Goal: Task Accomplishment & Management: Manage account settings

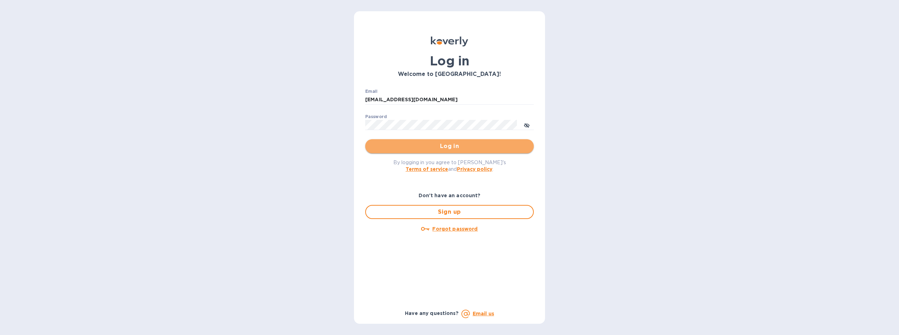
click at [448, 145] on span "Log in" at bounding box center [449, 146] width 157 height 8
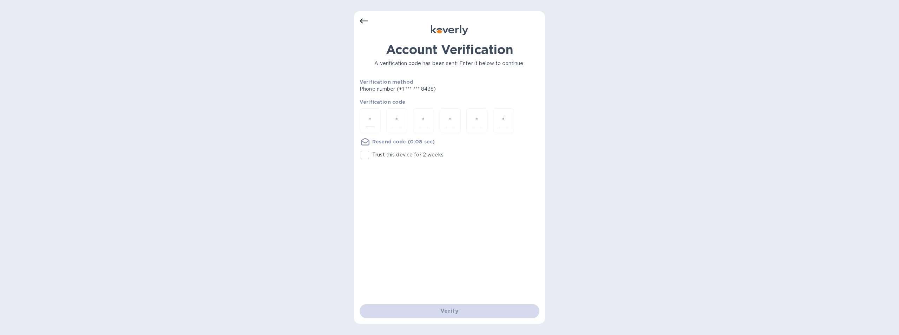
drag, startPoint x: 372, startPoint y: 119, endPoint x: 411, endPoint y: 118, distance: 39.0
click at [372, 119] on input "number" at bounding box center [369, 120] width 9 height 13
type input "7"
type input "3"
type input "8"
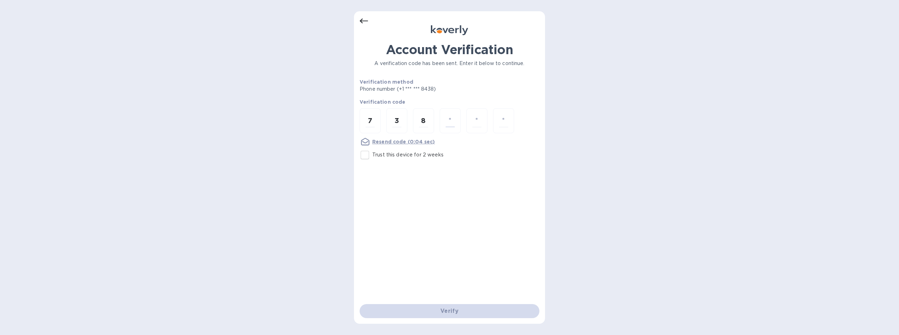
type input "9"
type input "8"
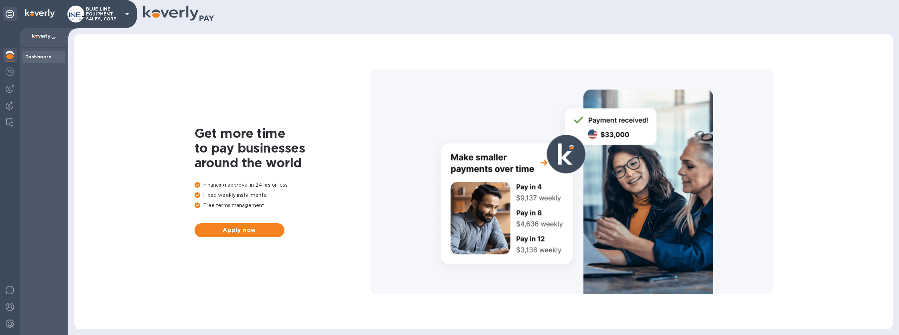
click at [106, 12] on p "BLUE LINE EQUIPMENT SALES, CORP." at bounding box center [103, 14] width 35 height 15
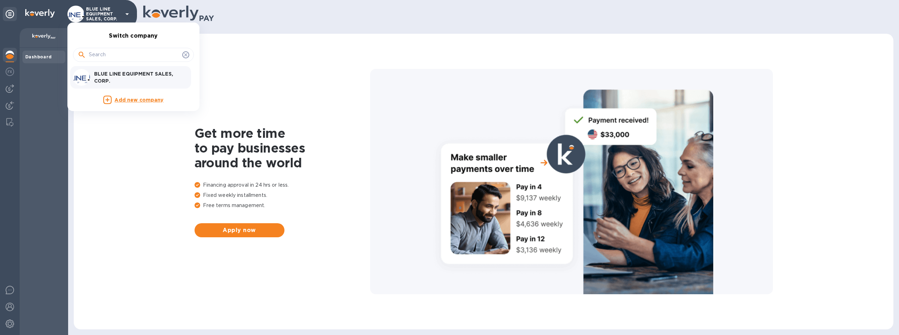
click at [125, 76] on p "BLUE LINE EQUIPMENT SALES, CORP." at bounding box center [138, 77] width 88 height 14
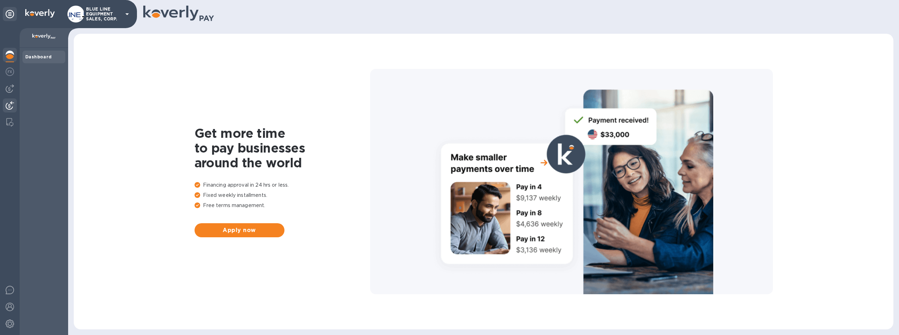
click at [11, 102] on img at bounding box center [10, 105] width 8 height 8
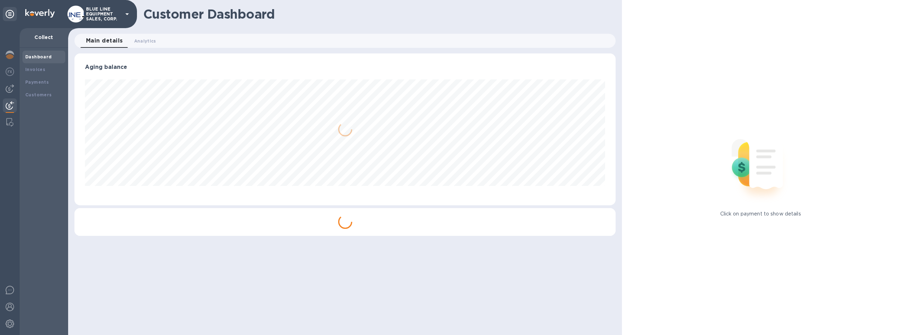
scroll to position [152, 541]
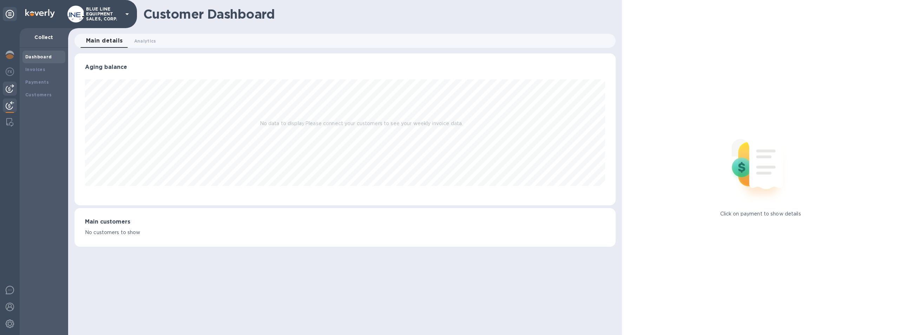
click at [7, 88] on img at bounding box center [10, 88] width 8 height 8
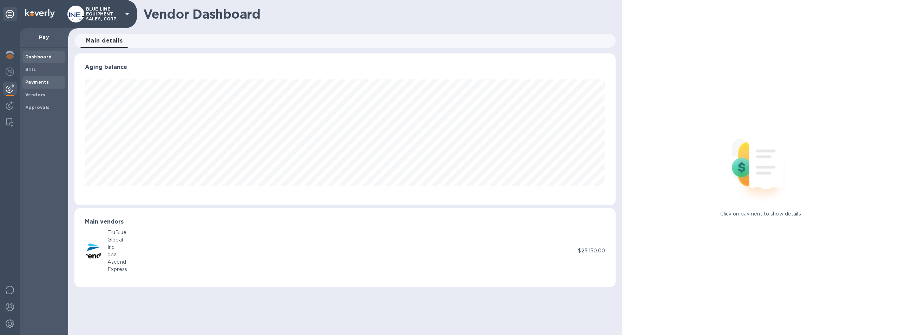
scroll to position [152, 541]
click at [39, 79] on b "Payments" at bounding box center [37, 81] width 24 height 5
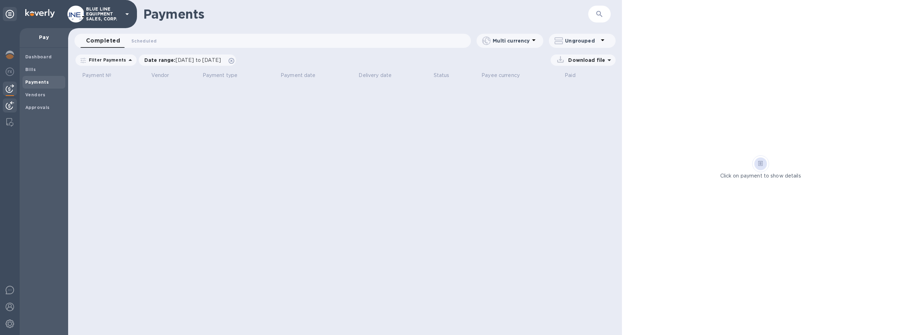
click at [9, 103] on img at bounding box center [10, 105] width 8 height 8
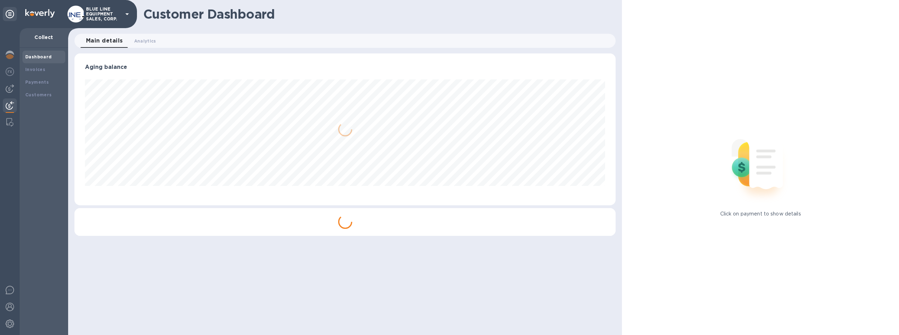
scroll to position [152, 541]
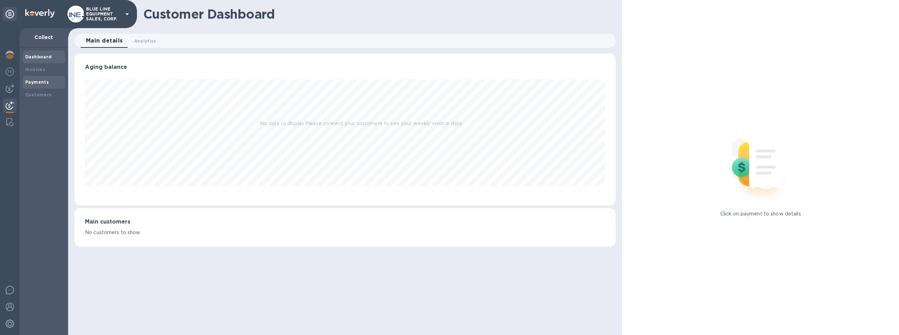
click at [35, 79] on b "Payments" at bounding box center [37, 81] width 24 height 5
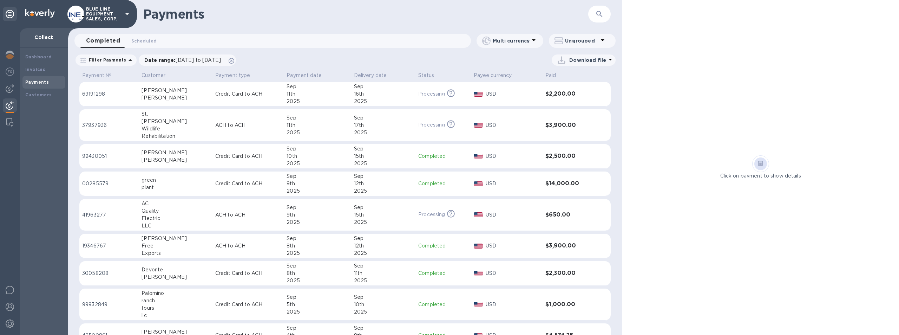
click at [101, 7] on p "BLUE LINE EQUIPMENT SALES, CORP." at bounding box center [103, 14] width 35 height 15
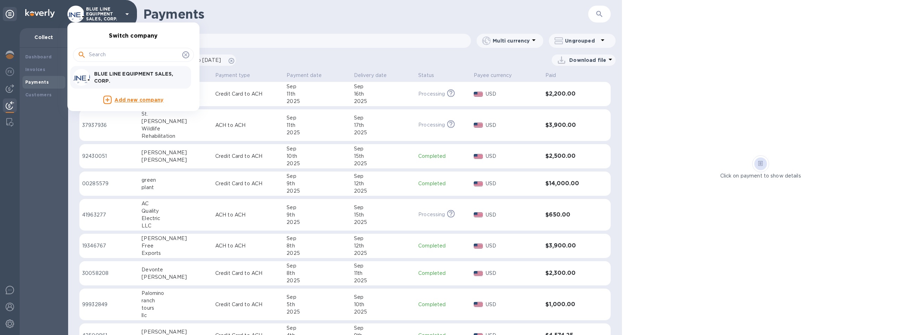
click at [111, 98] on icon at bounding box center [107, 99] width 8 height 8
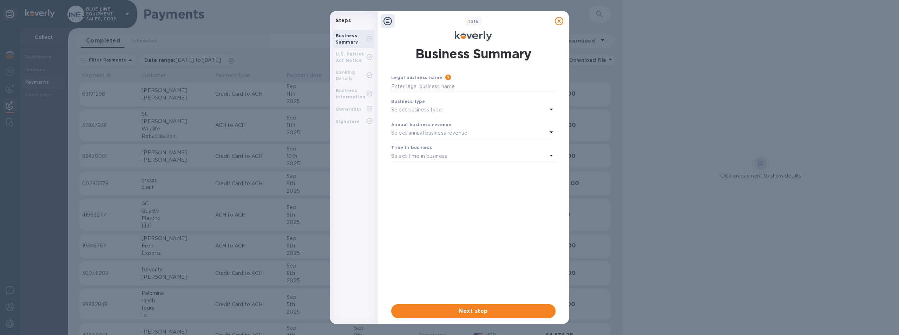
click at [349, 77] on b "Banking Details" at bounding box center [346, 76] width 20 height 12
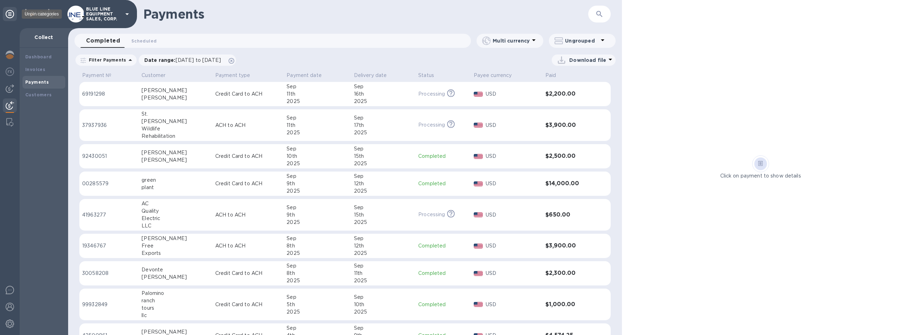
click at [10, 14] on icon at bounding box center [10, 14] width 8 height 8
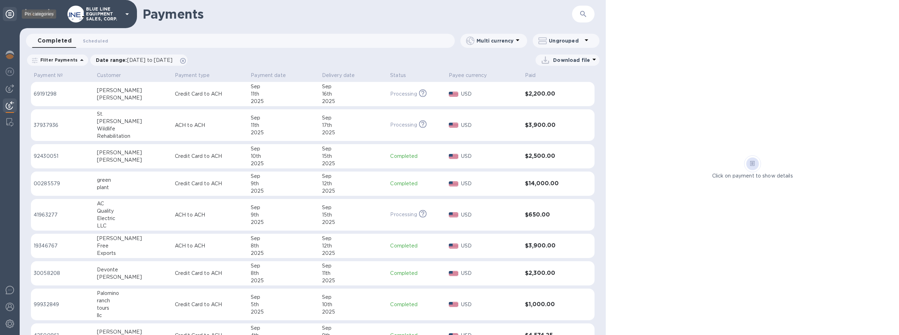
click at [10, 14] on icon at bounding box center [10, 14] width 8 height 8
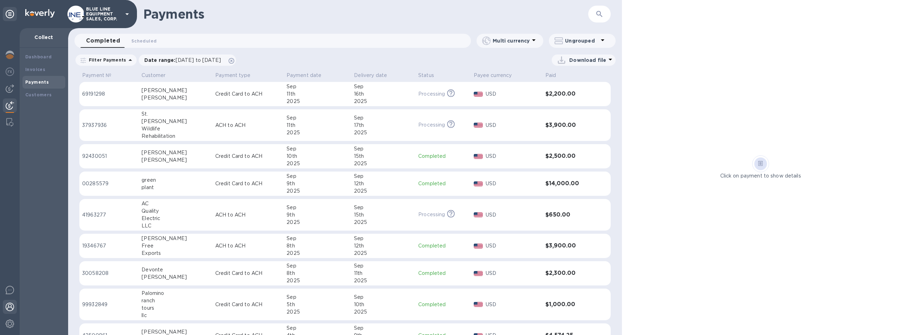
click at [9, 306] on img at bounding box center [10, 306] width 8 height 8
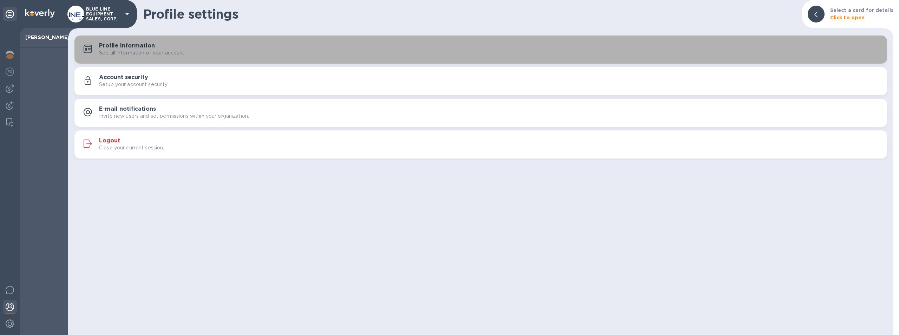
click at [110, 48] on h3 "Profile information" at bounding box center [127, 45] width 56 height 7
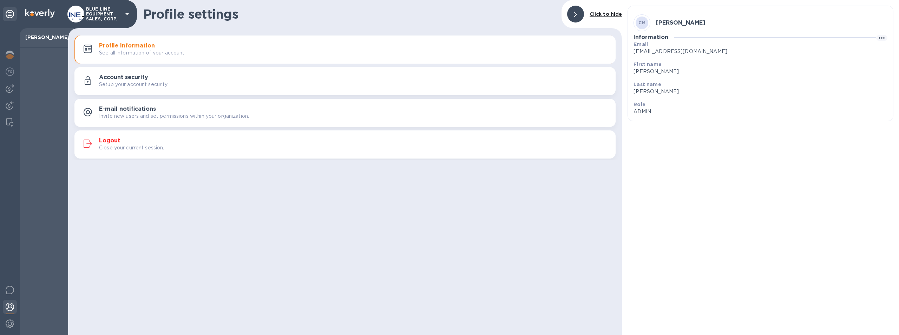
click at [116, 76] on h3 "Account security" at bounding box center [123, 77] width 49 height 7
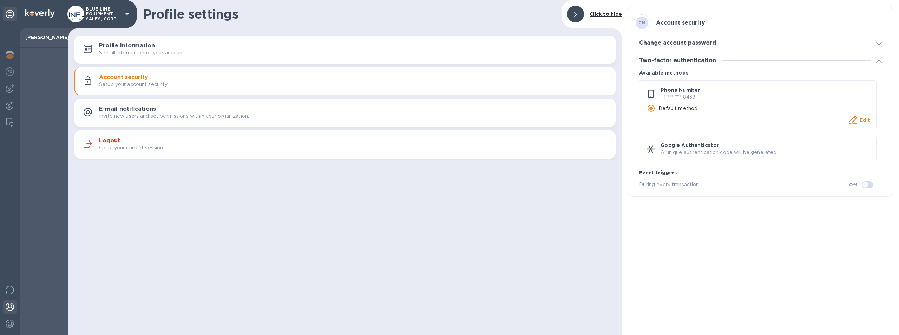
click at [133, 110] on h3 "E-mail notifications" at bounding box center [127, 109] width 57 height 7
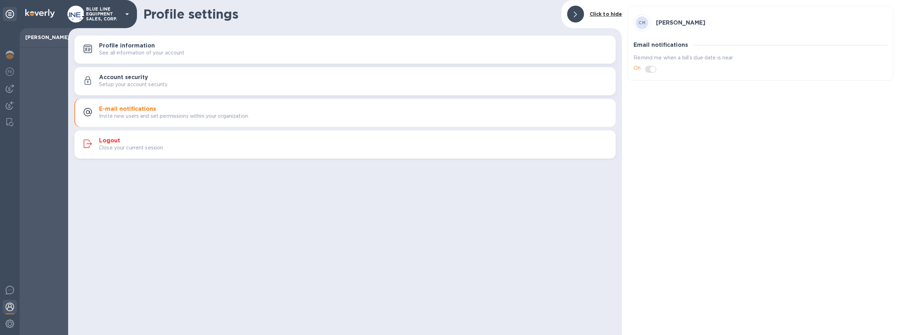
click at [8, 305] on img at bounding box center [10, 306] width 8 height 8
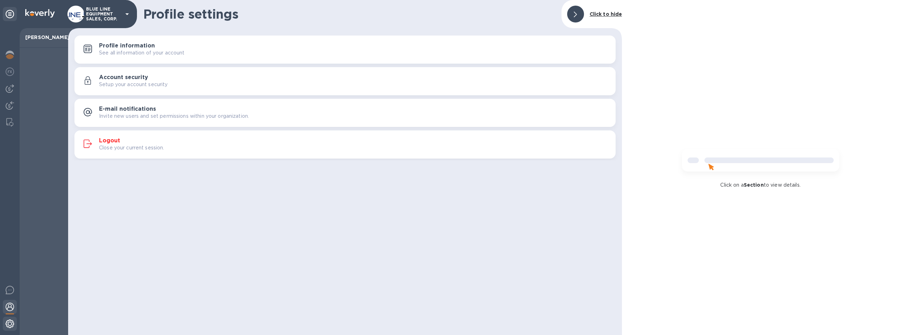
click at [8, 324] on img at bounding box center [10, 323] width 8 height 8
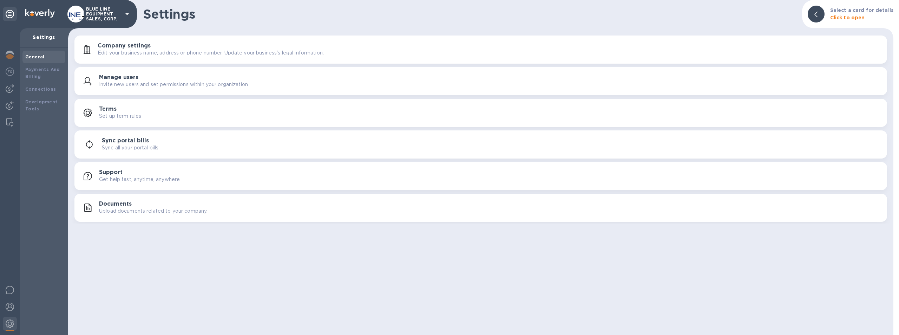
click at [138, 46] on h3 "Company settings" at bounding box center [124, 45] width 53 height 7
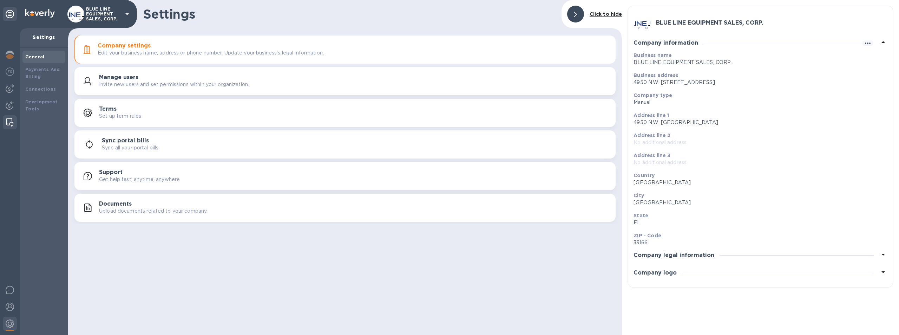
click at [8, 120] on img at bounding box center [9, 122] width 7 height 8
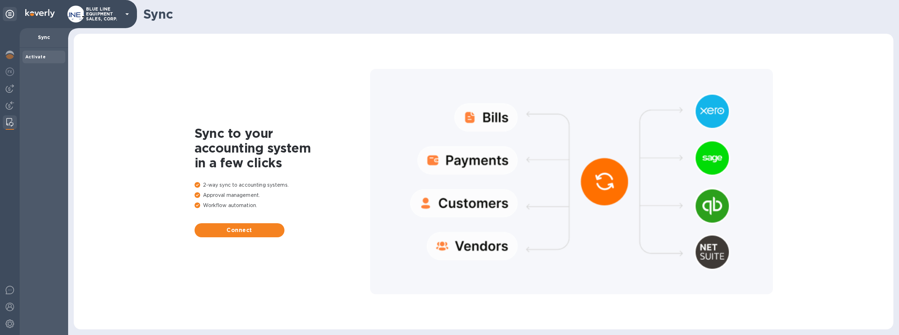
click at [8, 120] on img at bounding box center [9, 122] width 7 height 8
click at [7, 103] on img at bounding box center [10, 105] width 8 height 8
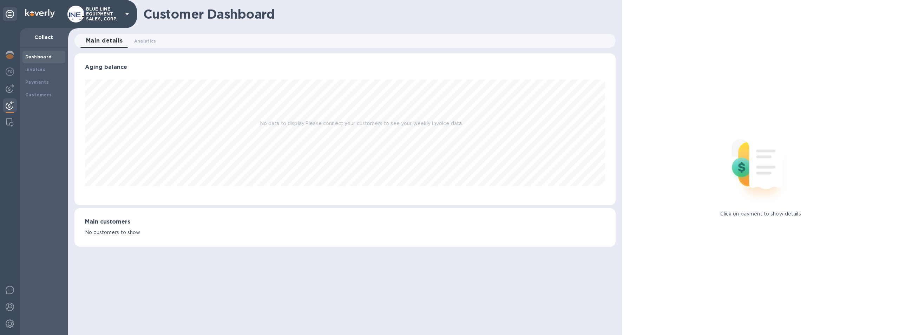
scroll to position [152, 541]
click at [36, 93] on b "Customers" at bounding box center [38, 94] width 27 height 5
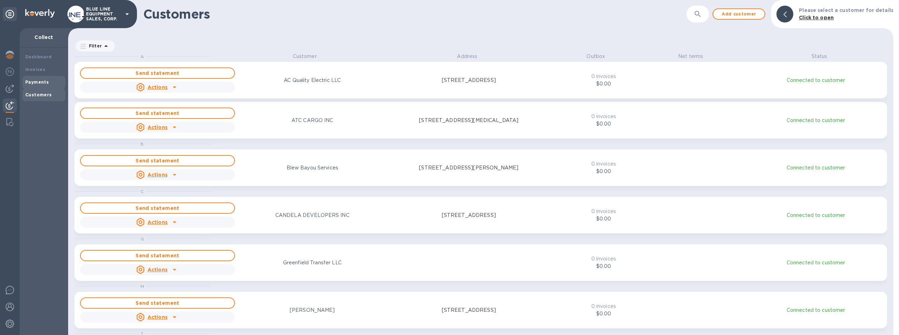
scroll to position [277, 822]
click at [38, 79] on div "Payments" at bounding box center [43, 82] width 37 height 7
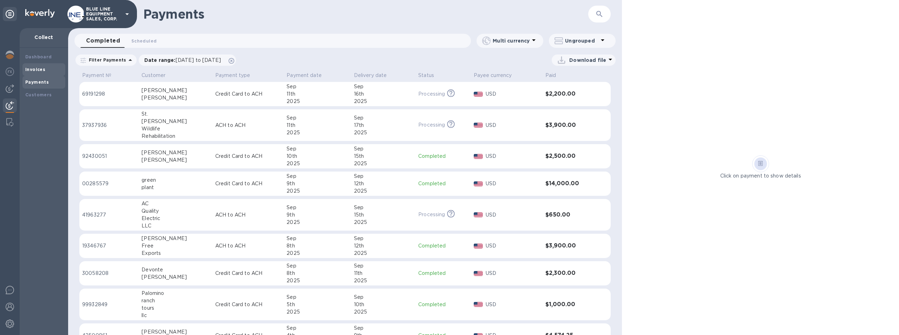
click at [38, 65] on div "Invoices" at bounding box center [43, 69] width 43 height 13
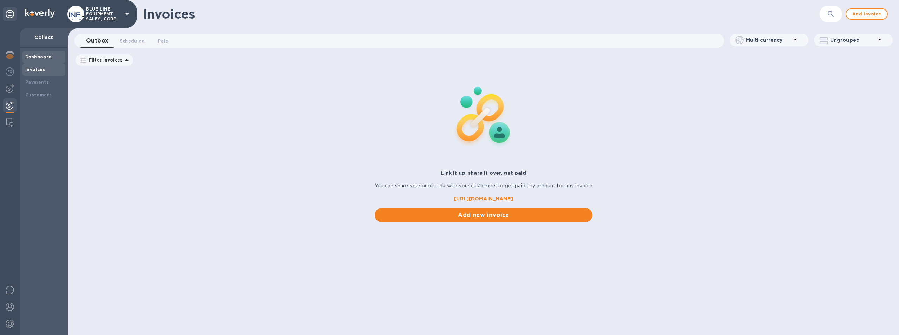
click at [39, 58] on b "Dashboard" at bounding box center [38, 56] width 27 height 5
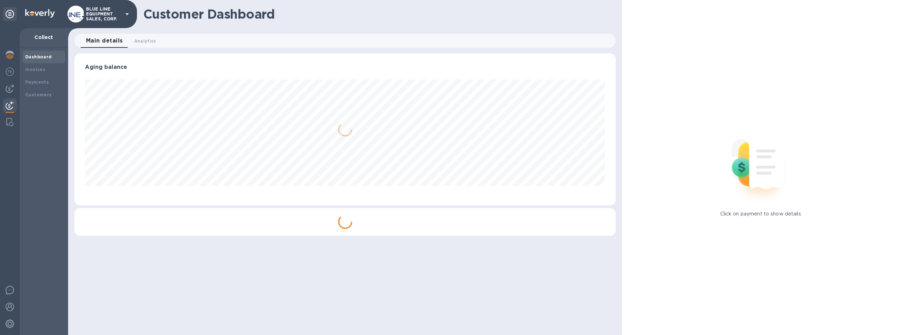
scroll to position [152, 541]
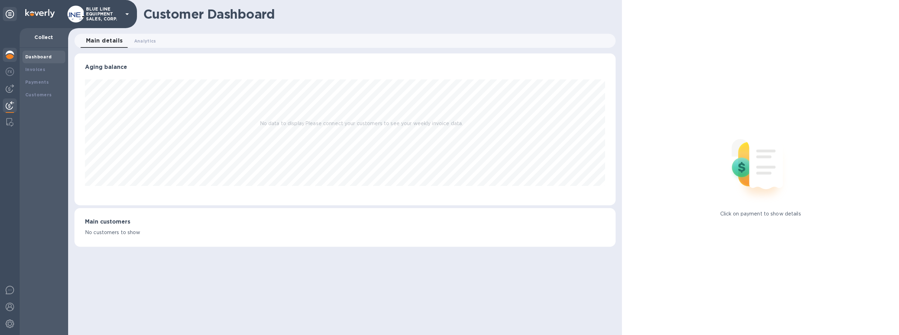
click at [11, 52] on img at bounding box center [10, 55] width 8 height 8
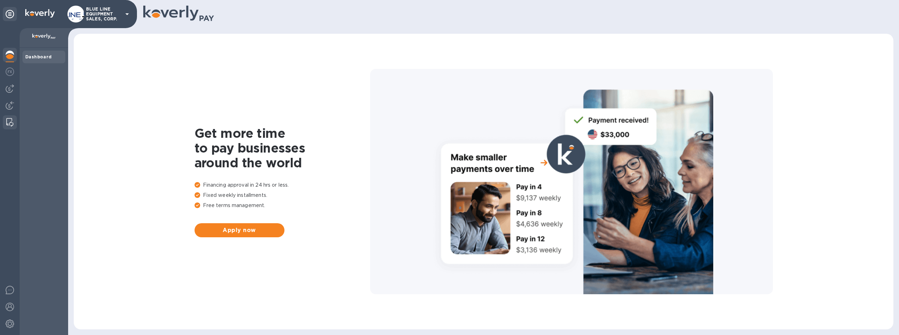
click at [10, 121] on img at bounding box center [9, 122] width 7 height 8
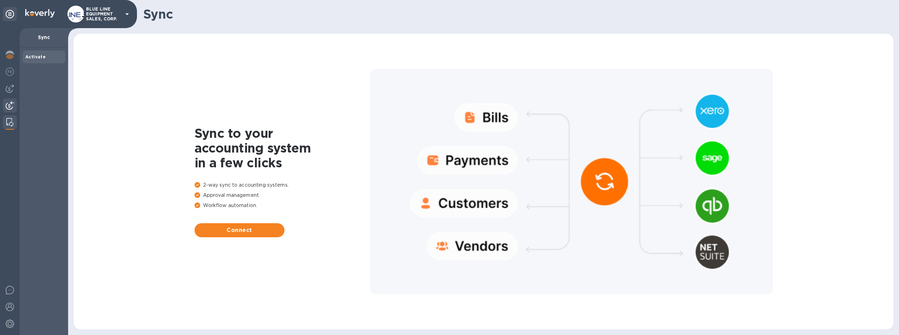
click at [9, 105] on img at bounding box center [10, 105] width 8 height 8
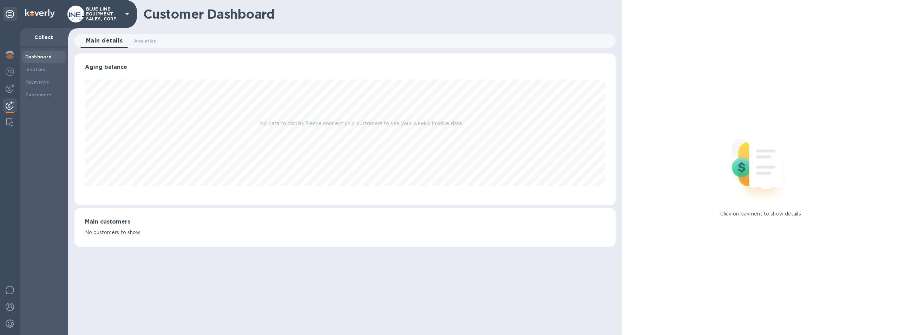
scroll to position [152, 541]
click at [38, 81] on b "Payments" at bounding box center [37, 81] width 24 height 5
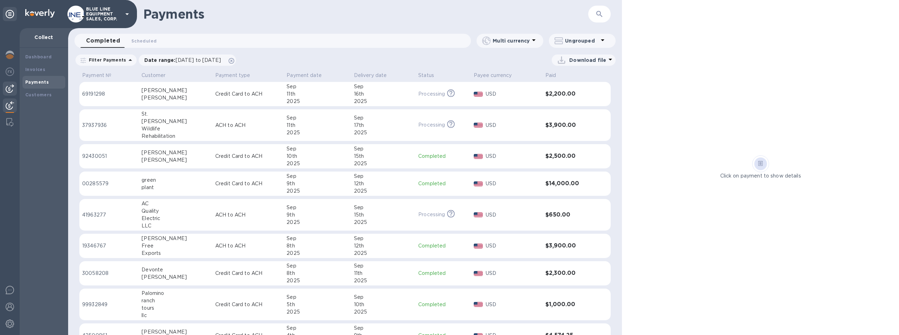
click at [6, 87] on img at bounding box center [10, 88] width 8 height 8
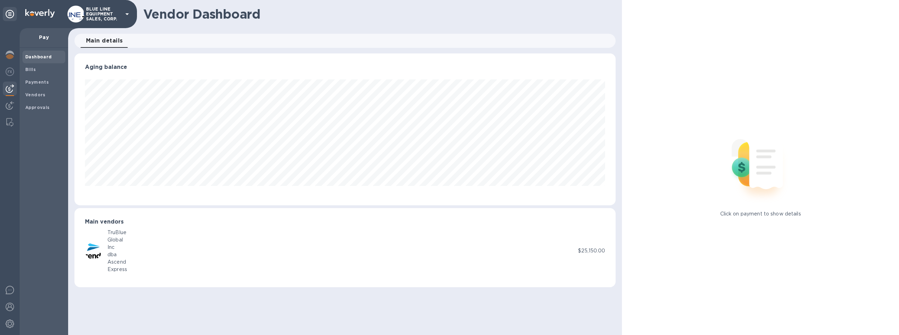
scroll to position [152, 541]
click at [7, 102] on img at bounding box center [10, 105] width 8 height 8
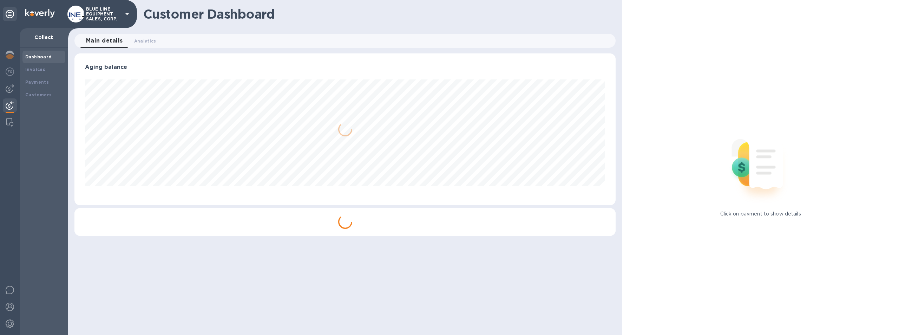
scroll to position [152, 541]
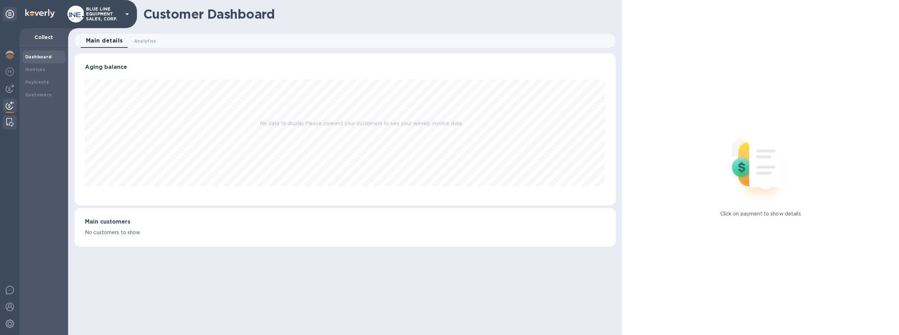
click at [9, 118] on img at bounding box center [9, 122] width 7 height 8
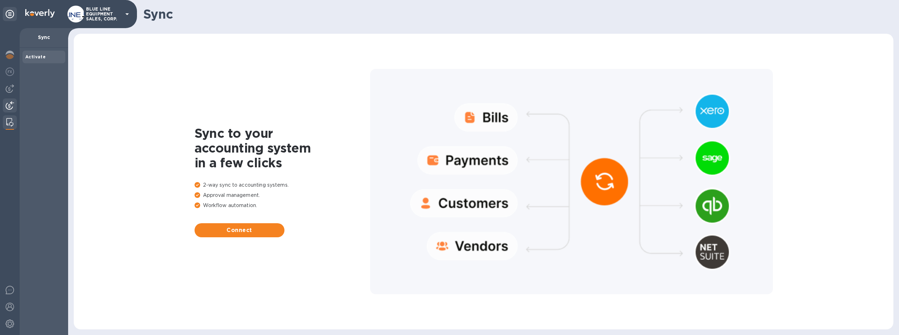
click at [11, 99] on div at bounding box center [10, 105] width 14 height 15
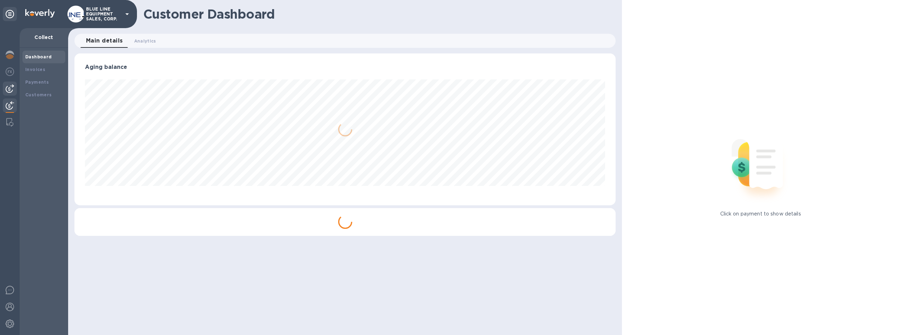
scroll to position [152, 541]
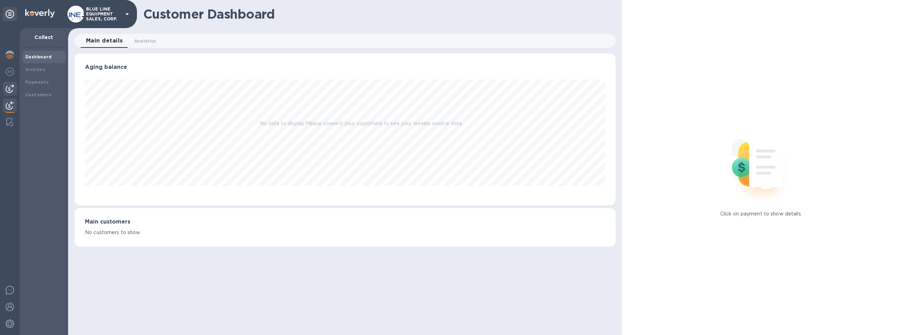
click at [9, 87] on img at bounding box center [10, 88] width 8 height 8
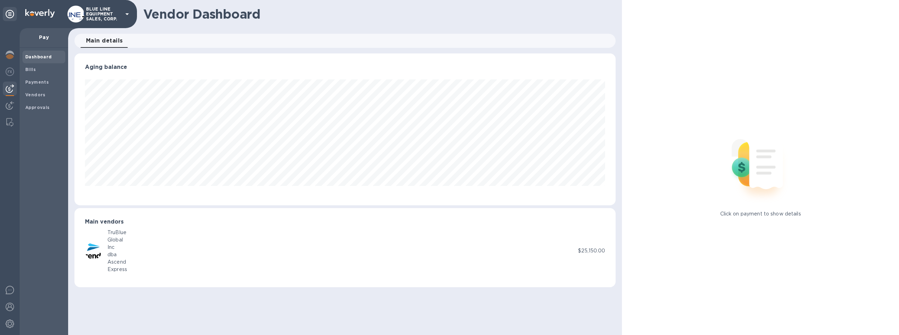
scroll to position [152, 541]
click at [34, 80] on b "Payments" at bounding box center [37, 81] width 24 height 5
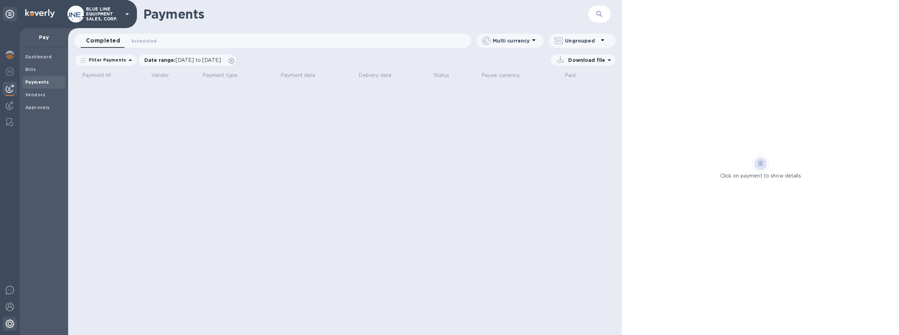
click at [8, 322] on img at bounding box center [10, 323] width 8 height 8
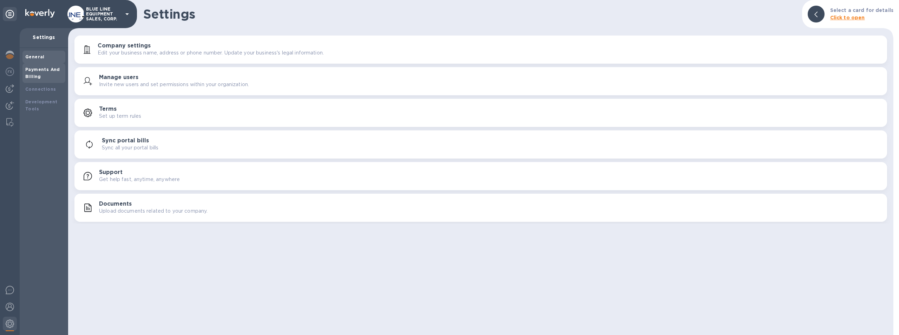
click at [39, 72] on b "Payments And Billing" at bounding box center [42, 73] width 35 height 12
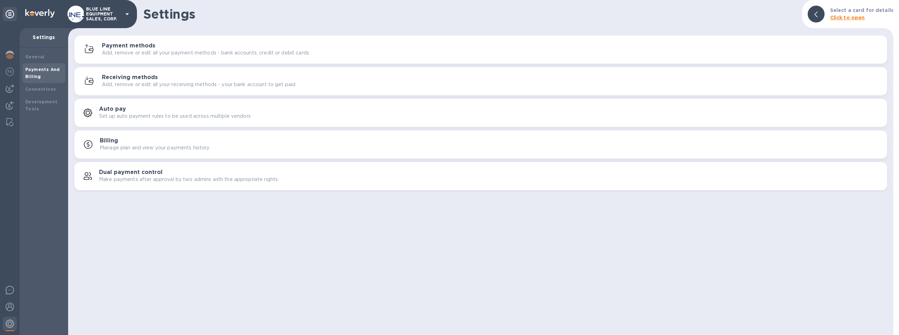
click at [148, 44] on h3 "Payment methods" at bounding box center [128, 45] width 53 height 7
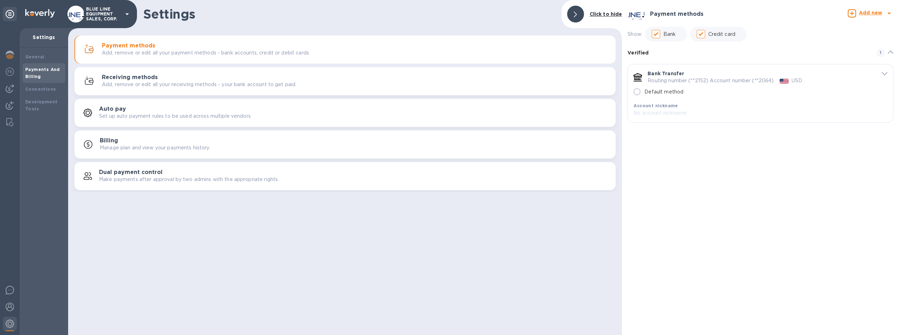
click at [884, 73] on icon "default-method" at bounding box center [885, 73] width 6 height 3
click at [663, 78] on p "Routing number (**2152) Account number (**2064)" at bounding box center [710, 80] width 126 height 7
click at [668, 78] on p "Routing number (**2152) Account number (**2064)" at bounding box center [710, 80] width 126 height 7
click at [665, 78] on p "Routing number (**2152) Account number (**2064)" at bounding box center [710, 80] width 126 height 7
click at [670, 33] on p "Bank" at bounding box center [669, 34] width 13 height 7
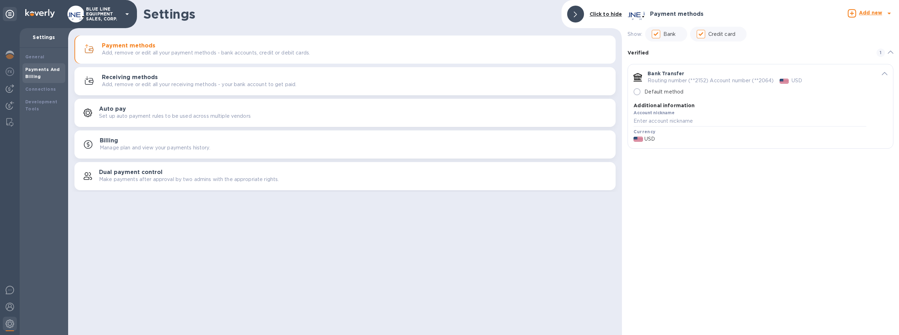
click at [663, 33] on input "Bank" at bounding box center [655, 34] width 15 height 15
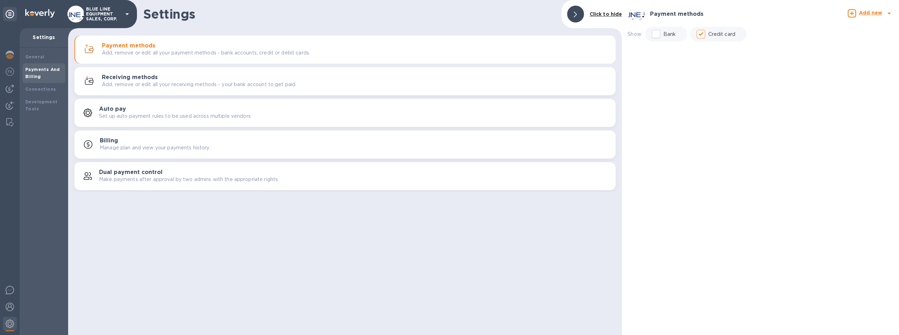
click at [670, 33] on p "Bank" at bounding box center [669, 34] width 13 height 7
click at [663, 33] on input "Bank" at bounding box center [655, 34] width 15 height 15
checkbox input "true"
click at [667, 74] on p "Bank Transfer" at bounding box center [665, 73] width 37 height 7
click at [638, 91] on input "Default method" at bounding box center [636, 91] width 15 height 15
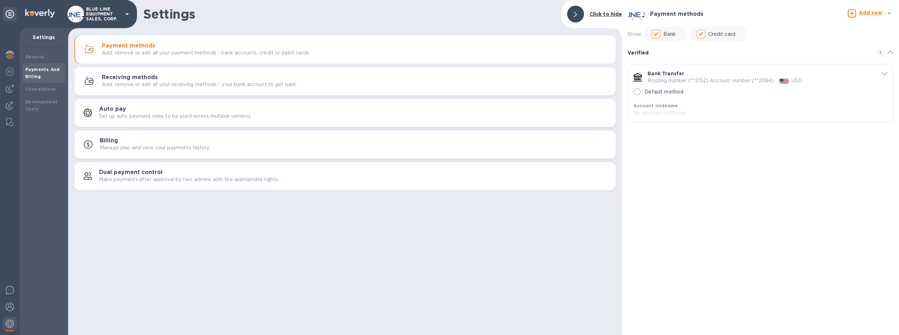
radio input "true"
click at [664, 107] on b "Account nickname" at bounding box center [655, 105] width 44 height 5
click at [679, 82] on p "Routing number (**2152) Account number (**2064)" at bounding box center [710, 80] width 126 height 7
click at [681, 80] on p "Routing number (**2152) Account number (**2064)" at bounding box center [710, 80] width 126 height 7
click at [639, 76] on icon "default-method" at bounding box center [637, 76] width 8 height 7
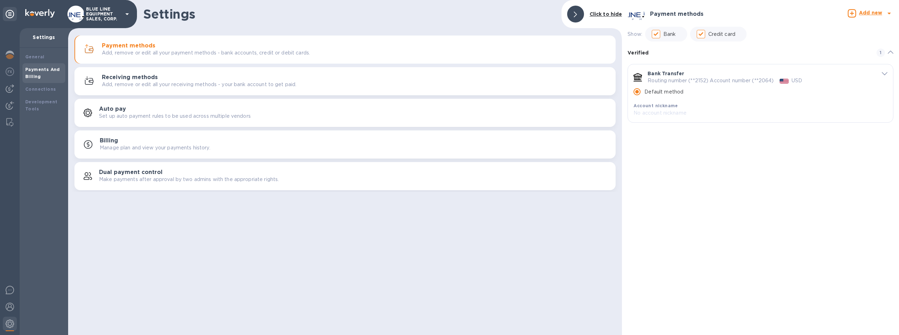
click at [665, 77] on p "Routing number (**2152) Account number (**2064)" at bounding box center [710, 80] width 126 height 7
click at [864, 11] on b "Add new" at bounding box center [870, 13] width 23 height 6
click at [857, 42] on b "Bank account" at bounding box center [851, 43] width 36 height 6
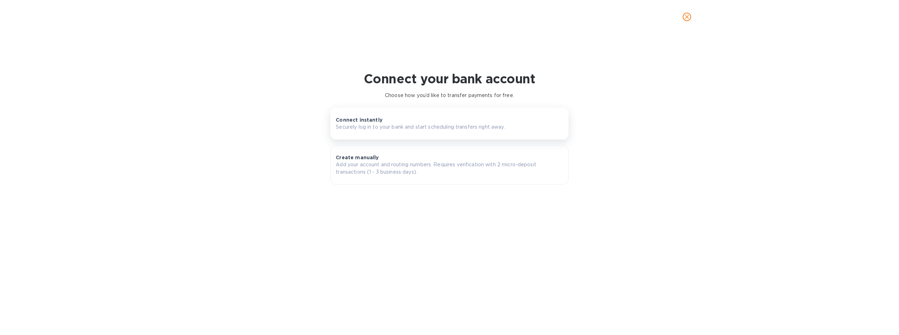
click at [382, 120] on div "Connect instantly Securely log in to your bank and start scheduling transfers r…" at bounding box center [449, 123] width 227 height 14
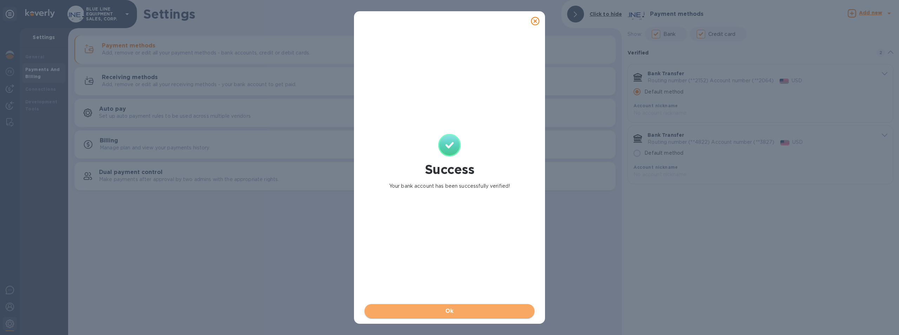
click at [452, 310] on span "Ok" at bounding box center [449, 310] width 159 height 8
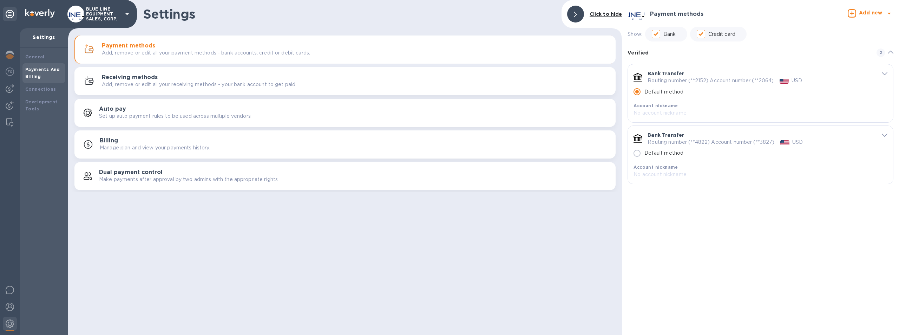
click at [637, 152] on input "Default method" at bounding box center [636, 153] width 15 height 15
click at [638, 152] on input "Default method" at bounding box center [636, 153] width 15 height 15
radio input "false"
click at [637, 89] on input "Default method" at bounding box center [636, 91] width 15 height 15
click at [884, 134] on icon "default-method" at bounding box center [885, 134] width 6 height 3
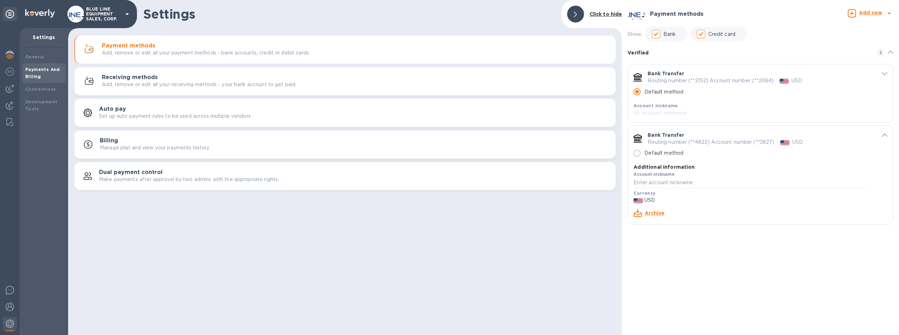
click at [652, 147] on label "Default method" at bounding box center [656, 153] width 54 height 15
click at [644, 147] on input "Default method" at bounding box center [636, 153] width 15 height 15
radio input "false"
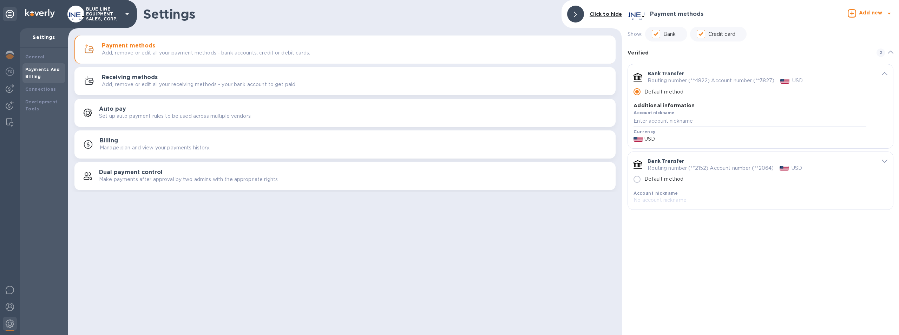
click at [673, 100] on div "Bank Transfer Routing number (**4822) Account number (**3827) USD Default metho…" at bounding box center [749, 99] width 232 height 58
click at [638, 91] on input "Default method" at bounding box center [636, 91] width 15 height 15
click at [637, 91] on input "Default method" at bounding box center [636, 91] width 15 height 15
click at [635, 91] on input "Default method" at bounding box center [636, 91] width 15 height 15
click at [636, 91] on input "Default method" at bounding box center [636, 91] width 15 height 15
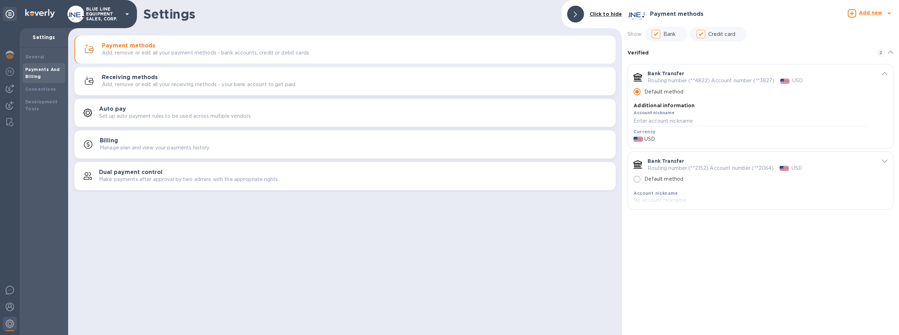
click at [680, 168] on p "Routing number (**2152) Account number (**2064)" at bounding box center [710, 167] width 126 height 7
click at [673, 169] on p "Routing number (**2152) Account number (**2064)" at bounding box center [710, 167] width 126 height 7
click at [646, 178] on p "Default method" at bounding box center [663, 178] width 39 height 7
click at [644, 178] on input "Default method" at bounding box center [636, 179] width 15 height 15
radio input "false"
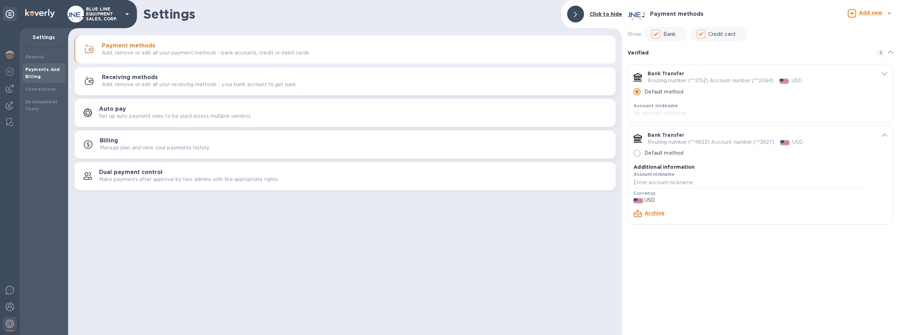
click at [660, 173] on label "Account nickname" at bounding box center [653, 174] width 41 height 4
click at [637, 152] on input "Default method" at bounding box center [636, 153] width 15 height 15
radio input "false"
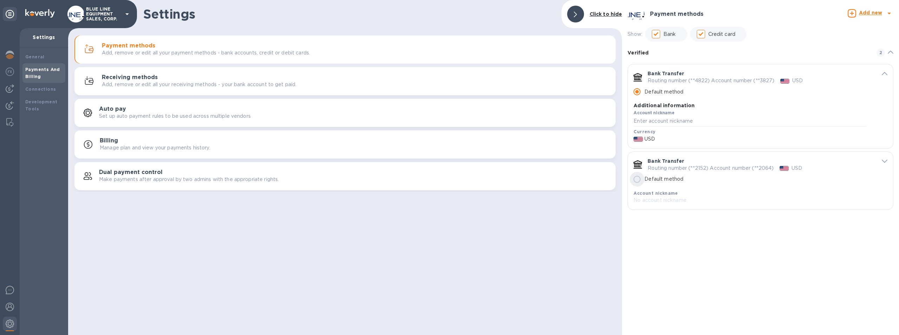
click at [637, 179] on input "Default method" at bounding box center [636, 179] width 15 height 15
radio input "false"
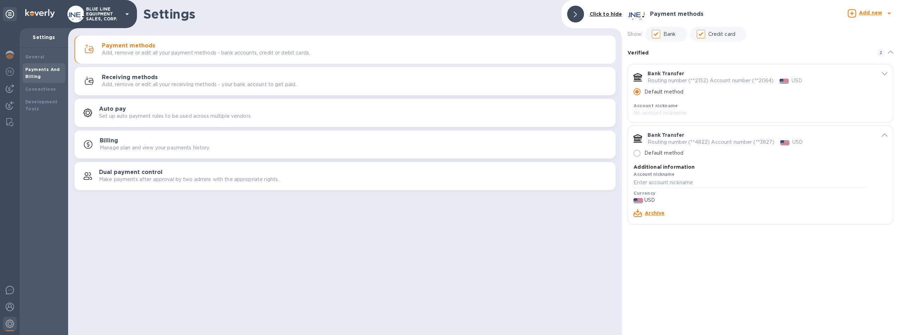
click at [636, 91] on input "Default method" at bounding box center [636, 91] width 15 height 15
click at [658, 211] on link "Archive" at bounding box center [655, 213] width 20 height 6
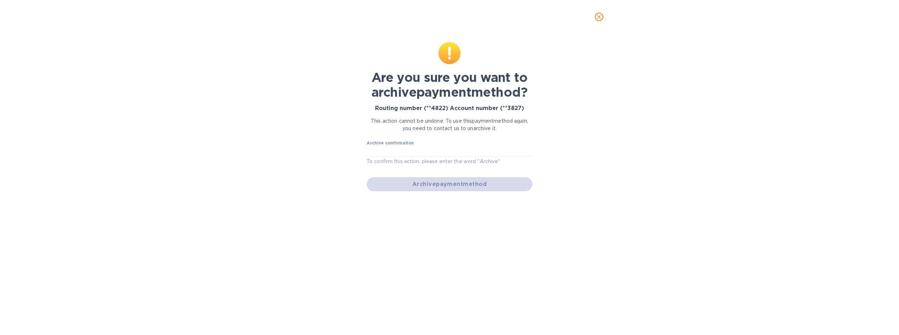
click at [600, 16] on icon "close" at bounding box center [599, 17] width 4 height 4
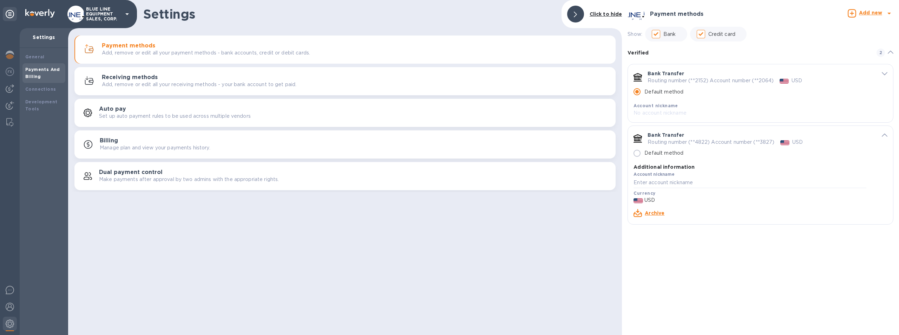
click at [682, 94] on p "Default method" at bounding box center [663, 91] width 39 height 7
click at [644, 94] on input "Default method" at bounding box center [636, 91] width 15 height 15
click at [665, 92] on p "Default method" at bounding box center [663, 91] width 39 height 7
click at [644, 92] on input "Default method" at bounding box center [636, 91] width 15 height 15
click at [885, 71] on span "default-method" at bounding box center [885, 73] width 6 height 7
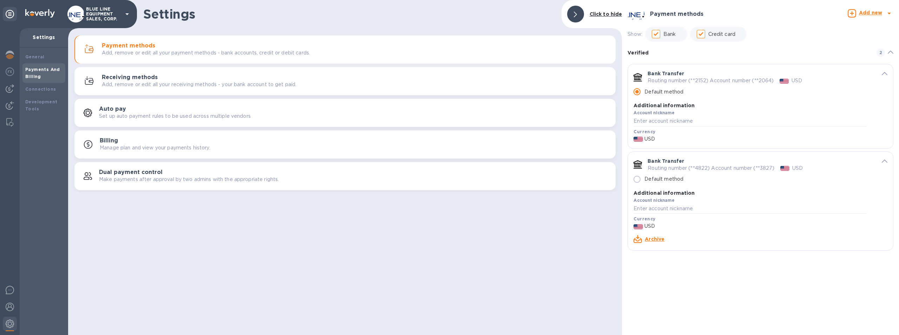
click at [658, 137] on p "USD" at bounding box center [760, 138] width 254 height 7
click at [649, 134] on div "Currency USD" at bounding box center [760, 135] width 254 height 15
click at [660, 114] on label "Account nickname" at bounding box center [653, 113] width 41 height 4
drag, startPoint x: 661, startPoint y: 93, endPoint x: 660, endPoint y: 90, distance: 3.6
click at [661, 93] on p "Default method" at bounding box center [663, 91] width 39 height 7
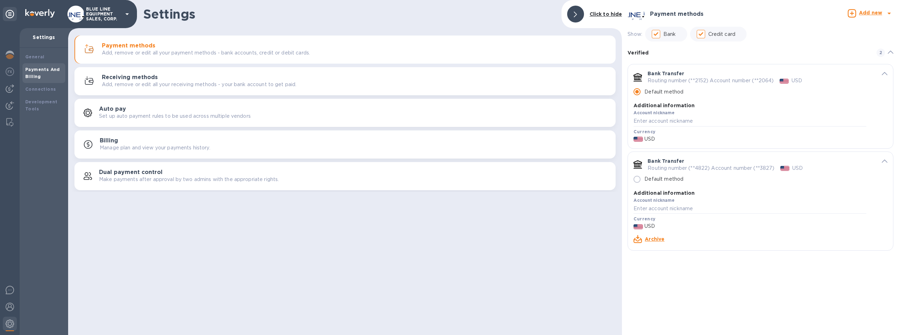
click at [644, 93] on input "Default method" at bounding box center [636, 91] width 15 height 15
click at [638, 90] on input "Default method" at bounding box center [636, 91] width 15 height 15
click at [638, 91] on input "Default method" at bounding box center [636, 91] width 15 height 15
click at [635, 178] on input "Default method" at bounding box center [636, 179] width 15 height 15
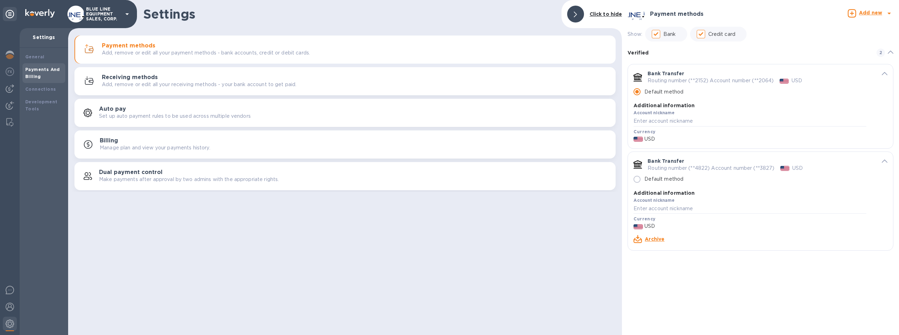
radio input "false"
click at [636, 179] on input "Default method" at bounding box center [636, 179] width 15 height 15
radio input "false"
radio input "true"
click at [636, 179] on input "Default method" at bounding box center [636, 179] width 15 height 15
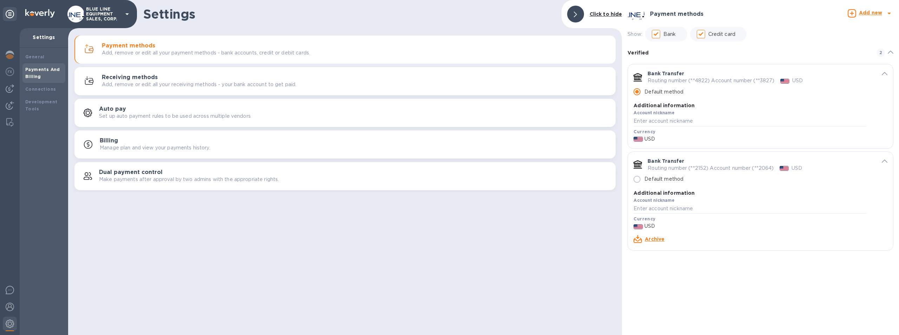
click at [636, 179] on input "Default method" at bounding box center [636, 179] width 15 height 15
radio input "false"
click at [637, 179] on input "Default method" at bounding box center [636, 179] width 15 height 15
radio input "false"
click at [638, 178] on input "Default method" at bounding box center [636, 179] width 15 height 15
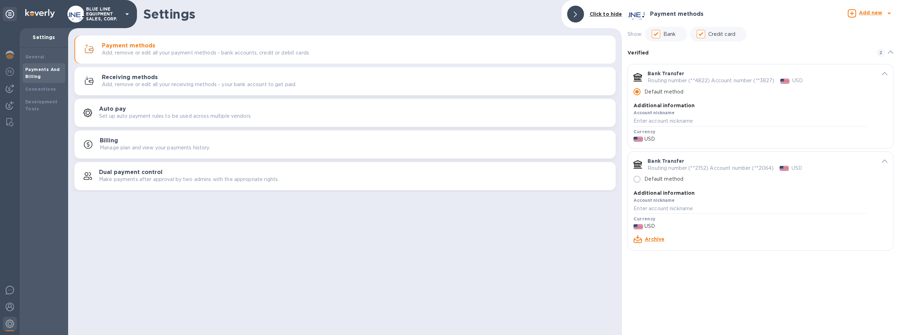
radio input "false"
click at [655, 239] on link "Archive" at bounding box center [655, 239] width 20 height 6
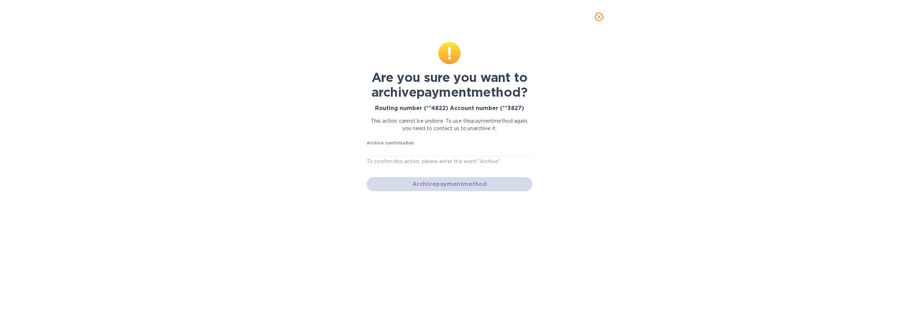
click at [405, 145] on label "Archive confirmation" at bounding box center [390, 143] width 47 height 4
click at [406, 149] on input "text" at bounding box center [450, 151] width 166 height 11
click at [599, 15] on icon "close" at bounding box center [598, 16] width 7 height 7
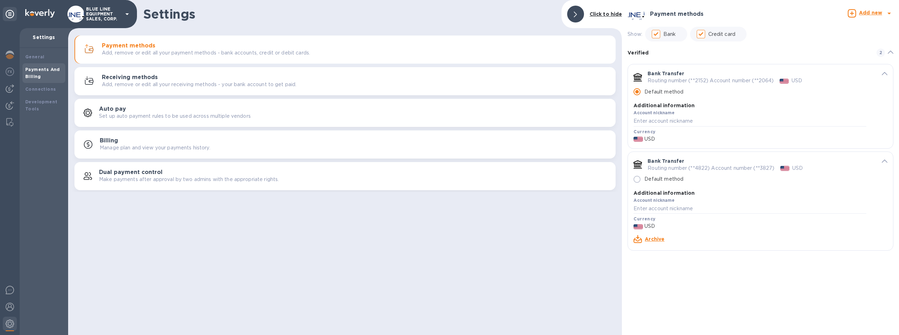
click at [636, 178] on input "Default method" at bounding box center [636, 179] width 15 height 15
radio input "false"
click at [637, 178] on input "Default method" at bounding box center [636, 179] width 15 height 15
radio input "false"
click at [639, 179] on input "Default method" at bounding box center [636, 179] width 15 height 15
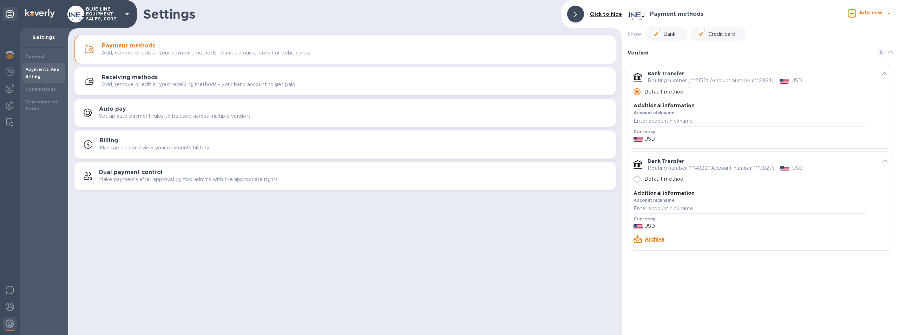
radio input "false"
click at [640, 179] on input "Default method" at bounding box center [636, 179] width 15 height 15
radio input "false"
radio input "true"
click at [660, 134] on div "Currency USD" at bounding box center [760, 135] width 254 height 15
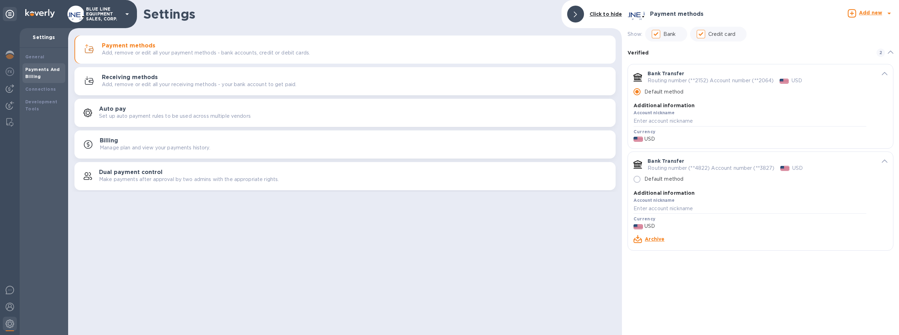
click at [673, 115] on label "Account nickname" at bounding box center [653, 113] width 41 height 4
click at [674, 120] on input "default-method" at bounding box center [749, 121] width 232 height 11
click at [660, 207] on input "default-method" at bounding box center [749, 208] width 232 height 11
type input "TD Bank"
click at [708, 288] on div "Payment methods Add new Show: Bank Credit card Verified 2 Bank Transfer Routing…" at bounding box center [760, 167] width 277 height 335
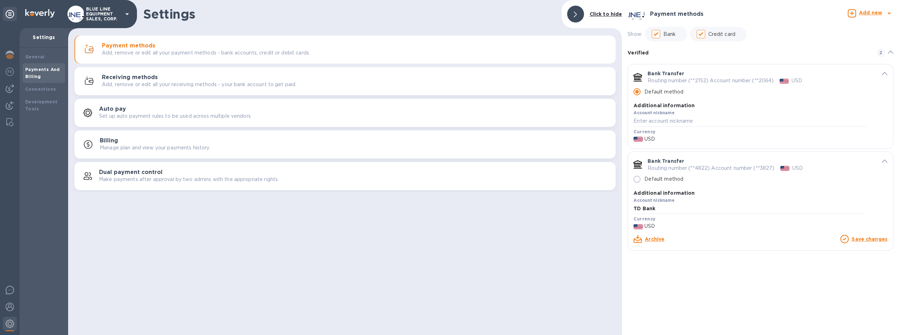
click at [144, 82] on p "Add, remove or edit all your receiving methods - your bank account to get paid." at bounding box center [199, 84] width 194 height 7
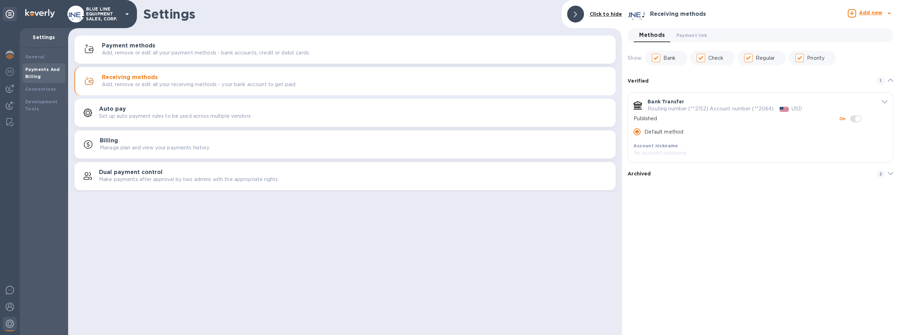
click at [857, 119] on span "default-method" at bounding box center [855, 118] width 11 height 7
click at [857, 120] on span "default-method" at bounding box center [855, 118] width 11 height 7
drag, startPoint x: 857, startPoint y: 118, endPoint x: 833, endPoint y: 126, distance: 25.2
click at [857, 118] on span "default-method" at bounding box center [855, 118] width 11 height 7
click at [659, 153] on p "No account nickname" at bounding box center [749, 152] width 232 height 7
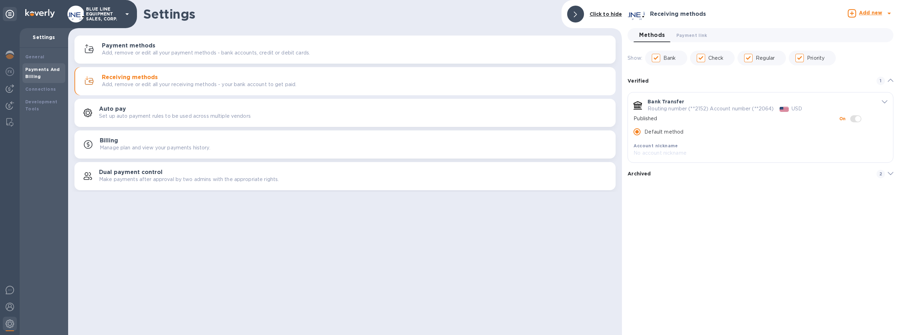
click at [144, 46] on h3 "Payment methods" at bounding box center [128, 45] width 53 height 7
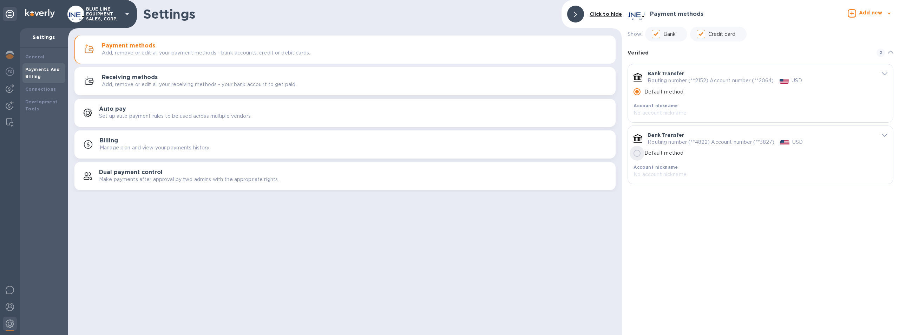
click at [636, 153] on input "Default method" at bounding box center [636, 153] width 15 height 15
radio input "false"
radio input "true"
click at [102, 12] on p "BLUE LINE EQUIPMENT SALES, CORP." at bounding box center [103, 14] width 35 height 15
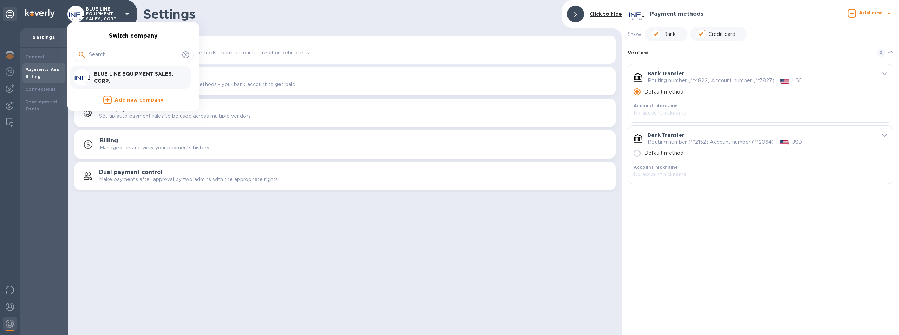
click at [218, 244] on div at bounding box center [449, 167] width 899 height 335
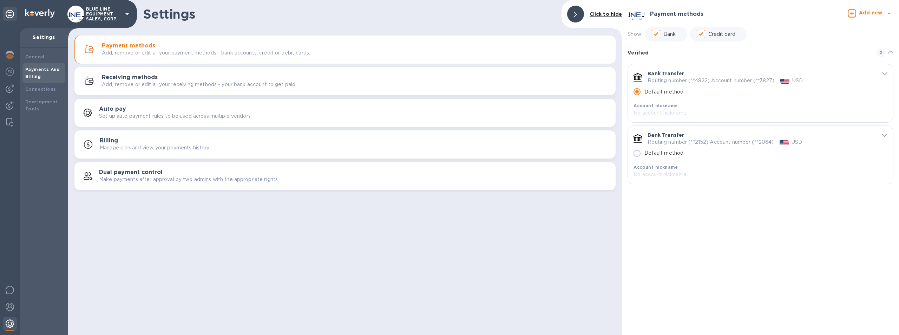
click at [7, 322] on img at bounding box center [10, 323] width 8 height 8
click at [9, 305] on img at bounding box center [10, 306] width 8 height 8
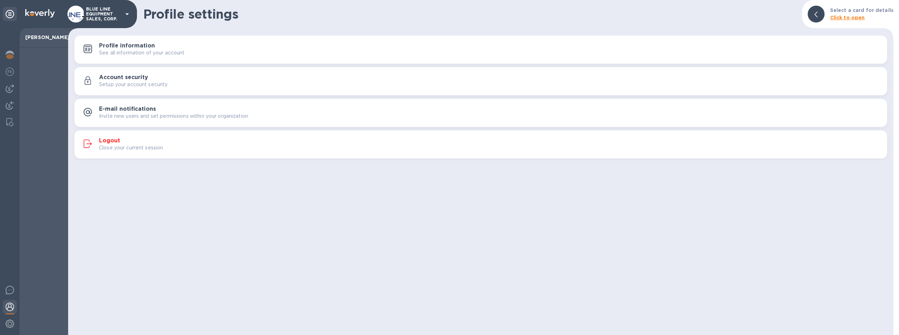
click at [112, 139] on h3 "Logout" at bounding box center [109, 140] width 21 height 7
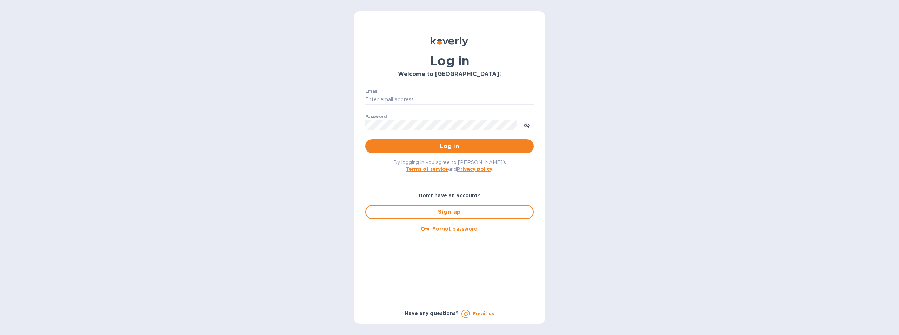
type input "[EMAIL_ADDRESS][DOMAIN_NAME]"
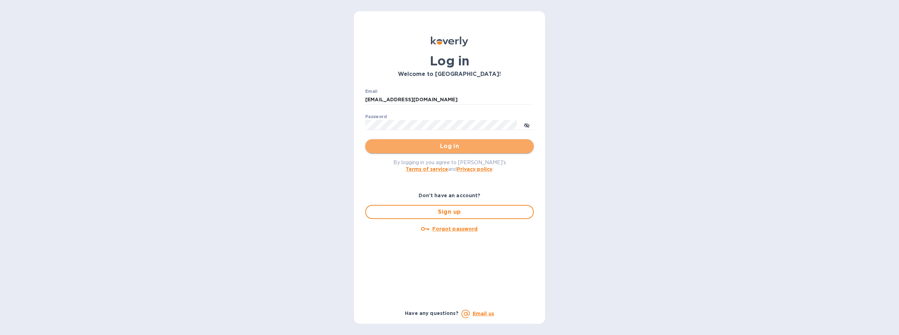
click at [444, 145] on span "Log in" at bounding box center [449, 146] width 157 height 8
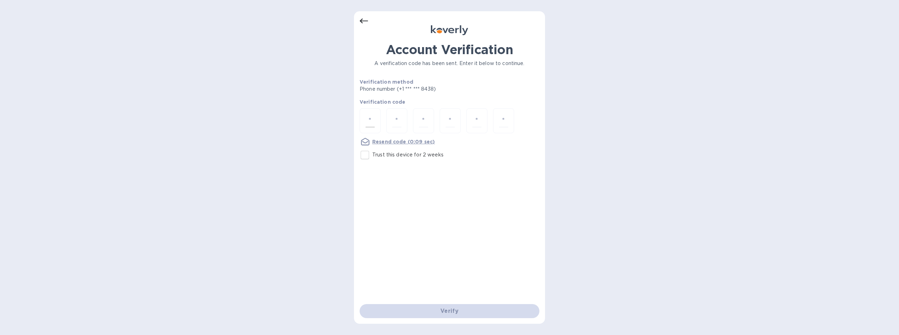
click at [370, 118] on input "number" at bounding box center [369, 120] width 9 height 13
type input "1"
type input "6"
type input "8"
type input "1"
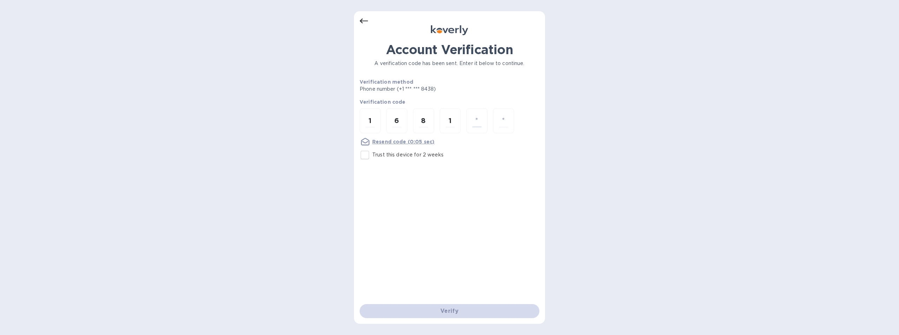
type input "3"
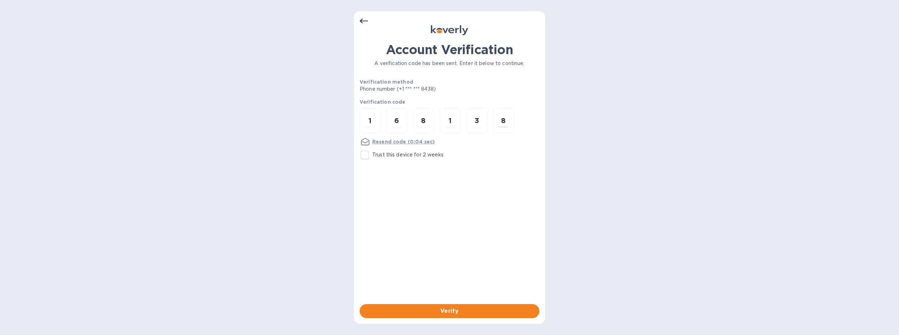
type input "8"
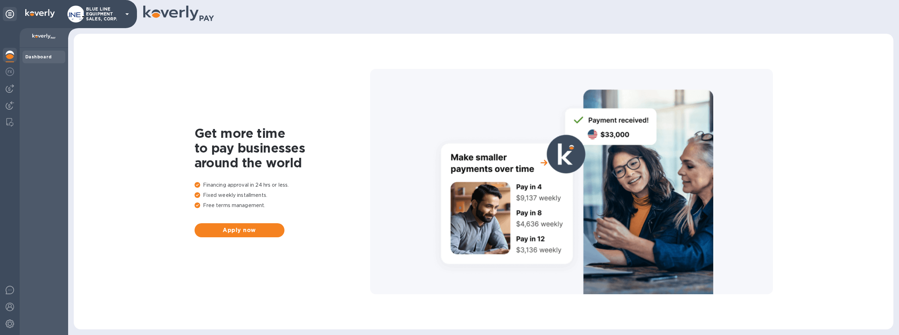
click at [100, 9] on p "BLUE LINE EQUIPMENT SALES, CORP." at bounding box center [103, 14] width 35 height 15
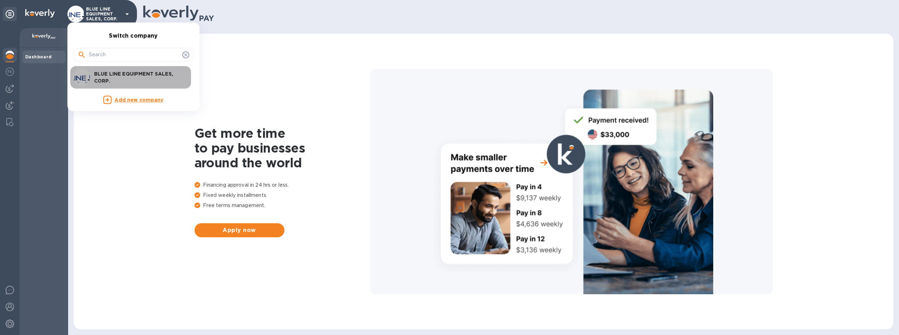
click at [145, 74] on p "BLUE LINE EQUIPMENT SALES, CORP." at bounding box center [138, 77] width 88 height 14
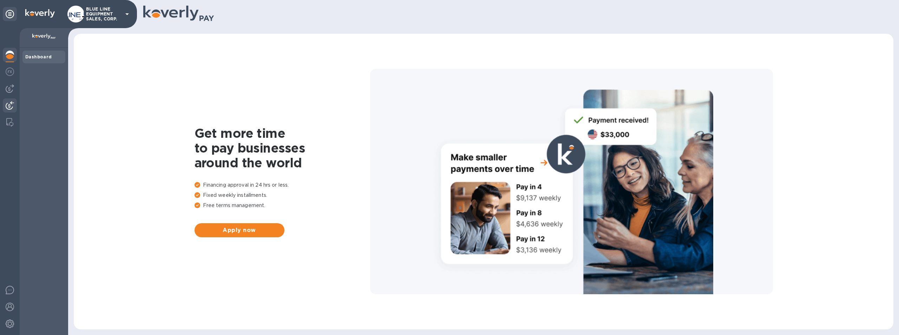
click at [11, 103] on img at bounding box center [10, 105] width 8 height 8
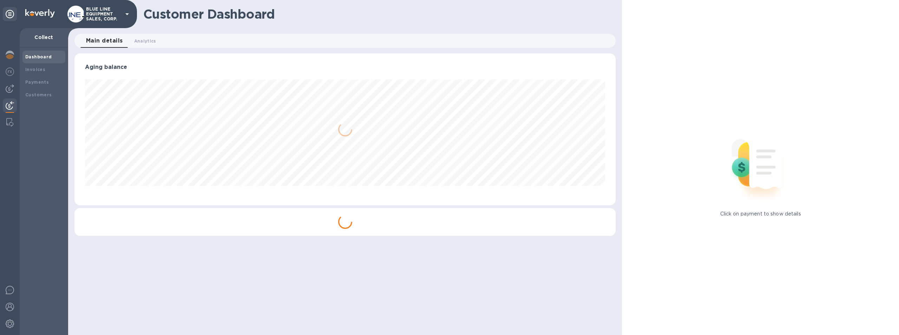
scroll to position [152, 541]
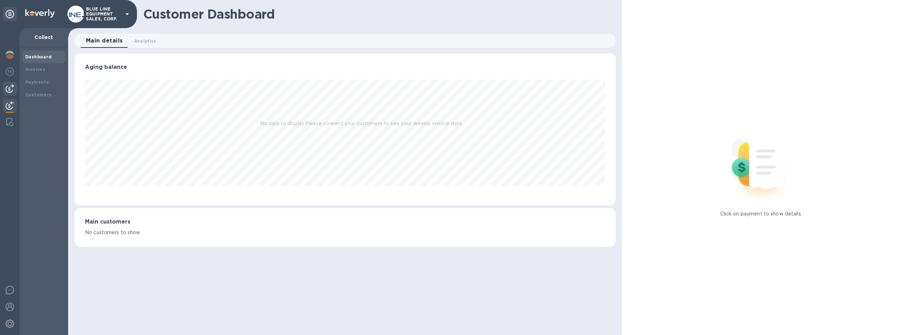
click at [10, 87] on img at bounding box center [10, 88] width 8 height 8
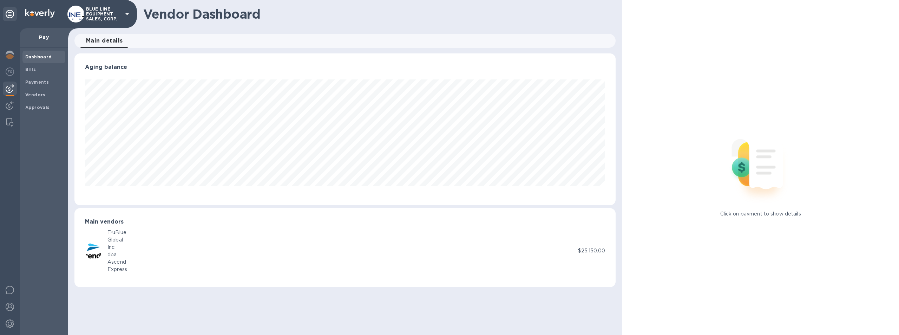
scroll to position [152, 541]
click at [8, 70] on img at bounding box center [10, 71] width 8 height 8
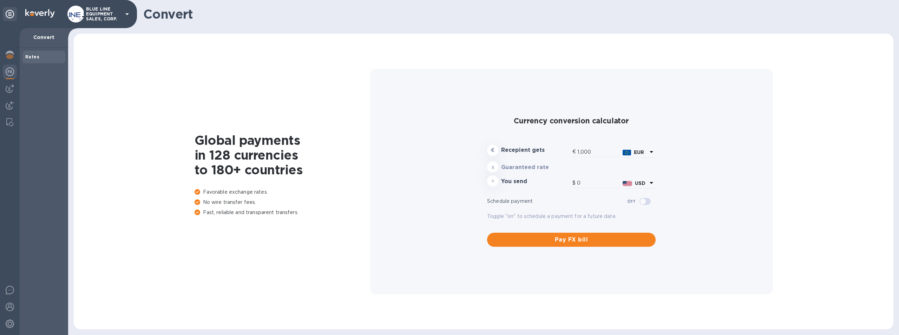
type input "1,180.29"
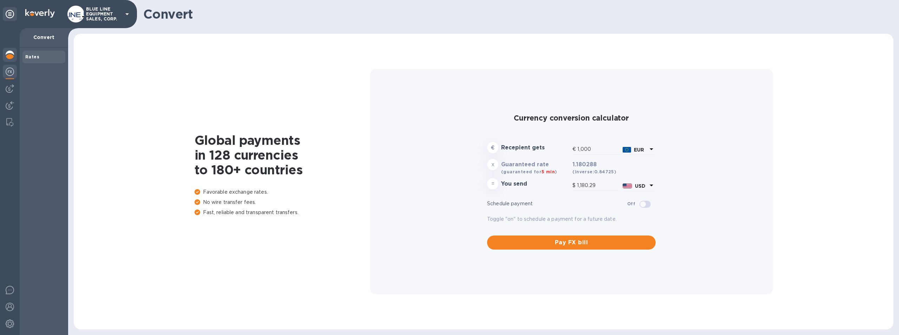
click at [9, 51] on img at bounding box center [10, 55] width 8 height 8
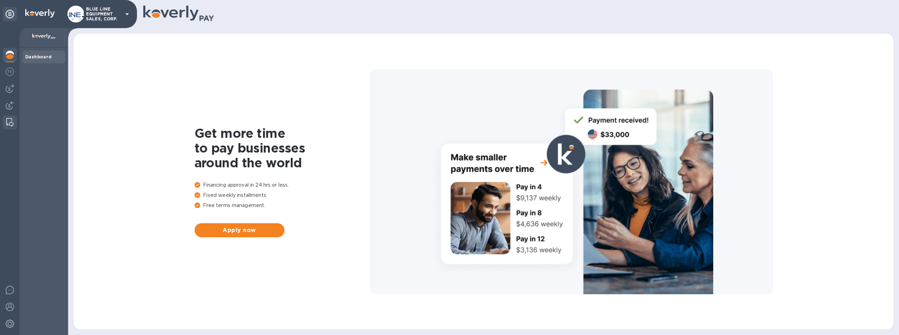
click at [7, 119] on img at bounding box center [9, 122] width 7 height 8
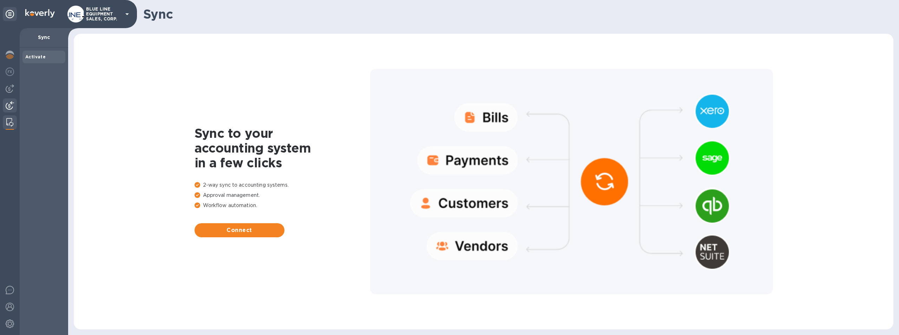
click at [9, 102] on img at bounding box center [10, 105] width 8 height 8
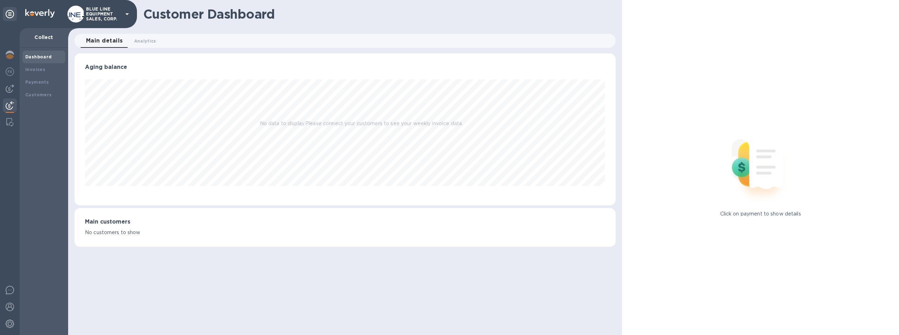
scroll to position [152, 541]
click at [10, 87] on img at bounding box center [10, 88] width 8 height 8
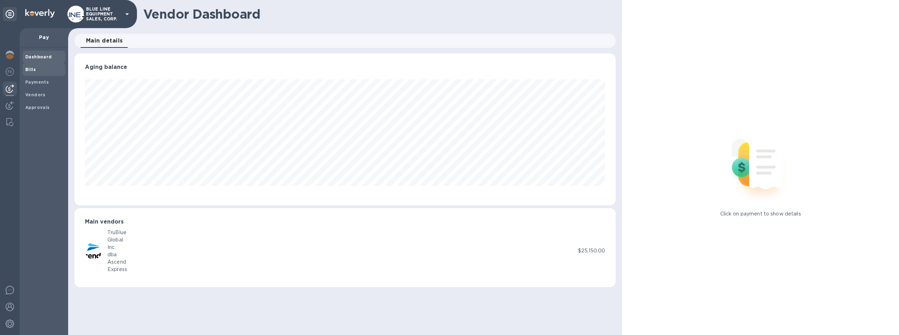
scroll to position [152, 541]
click at [34, 67] on b "Bills" at bounding box center [30, 69] width 11 height 5
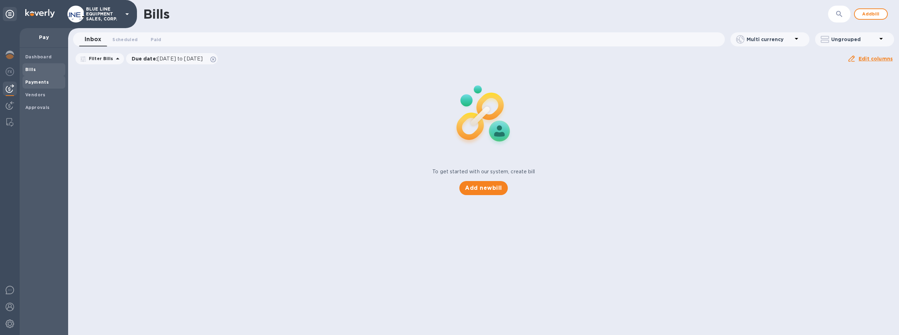
click at [35, 77] on div "Payments" at bounding box center [43, 82] width 43 height 13
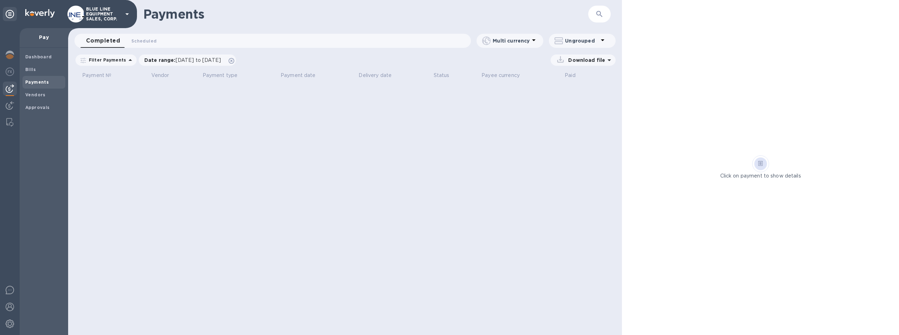
click at [38, 80] on b "Payments" at bounding box center [37, 81] width 24 height 5
click at [7, 102] on img at bounding box center [10, 105] width 8 height 8
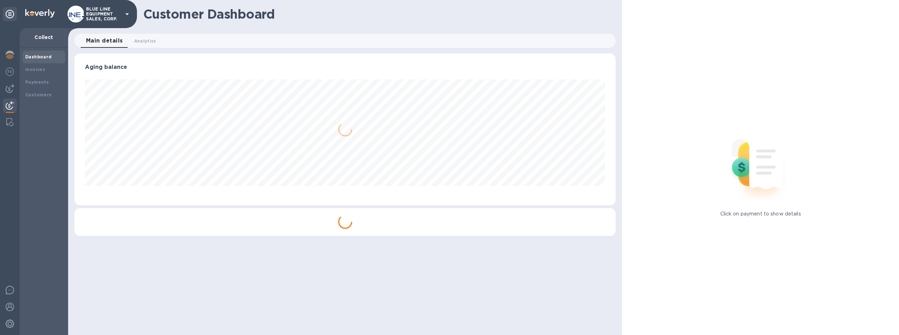
scroll to position [152, 541]
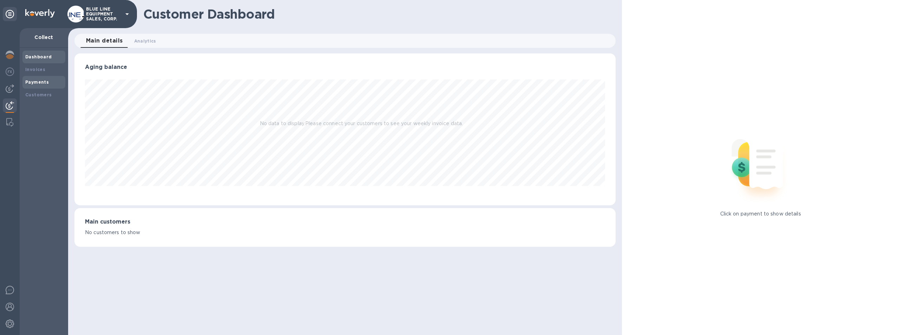
click at [40, 80] on b "Payments" at bounding box center [37, 81] width 24 height 5
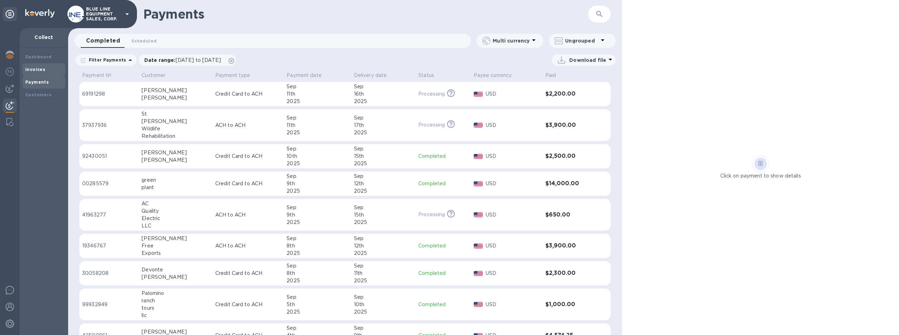
click at [37, 67] on b "Invoices" at bounding box center [35, 69] width 20 height 5
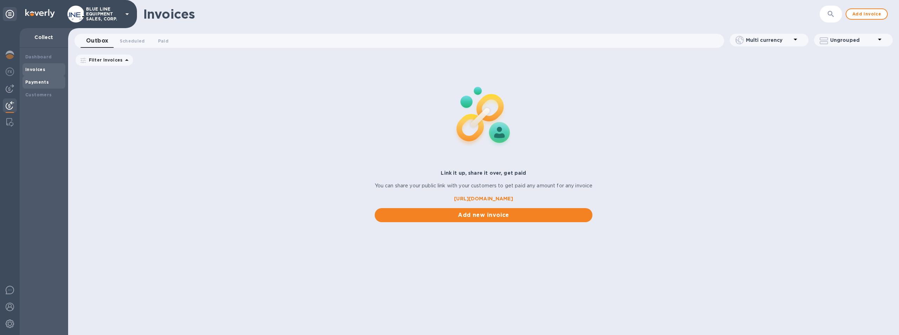
click at [41, 81] on b "Payments" at bounding box center [37, 81] width 24 height 5
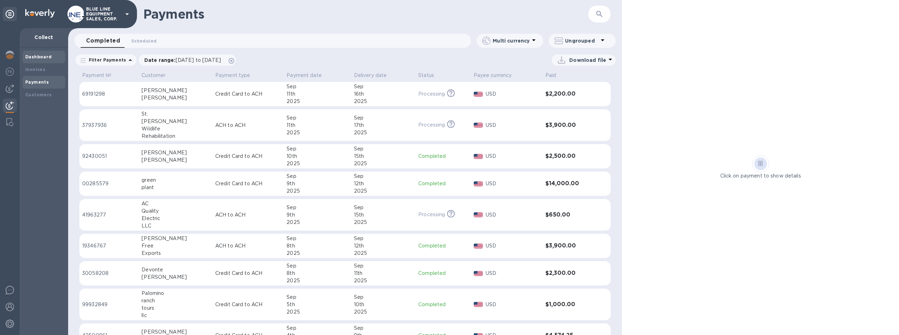
click at [42, 54] on b "Dashboard" at bounding box center [38, 56] width 27 height 5
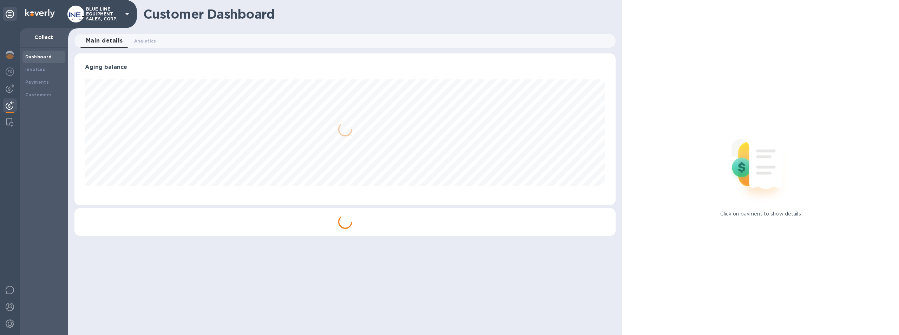
scroll to position [152, 541]
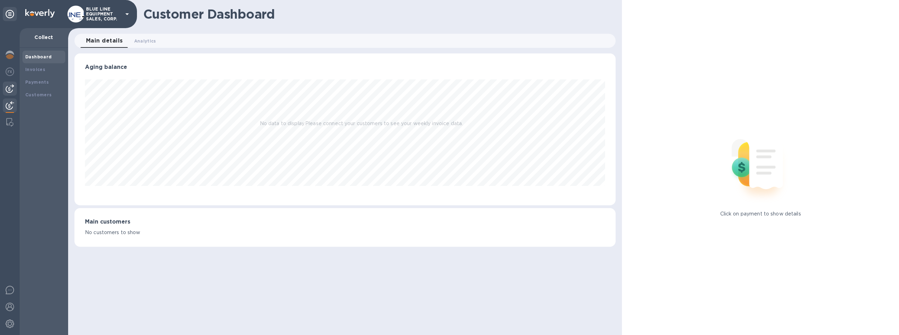
click at [8, 89] on img at bounding box center [10, 88] width 8 height 8
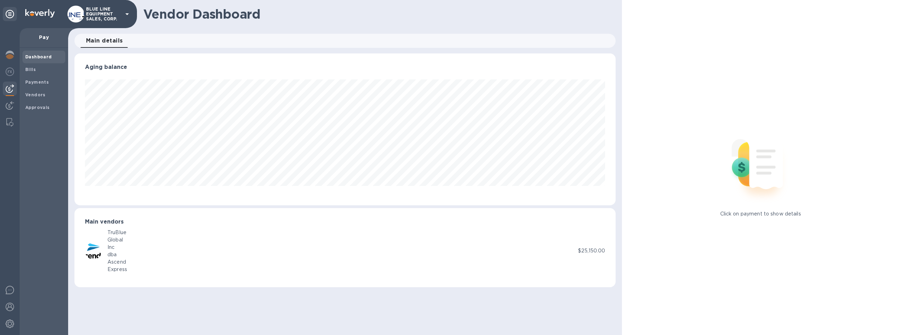
scroll to position [152, 541]
click at [42, 81] on b "Payments" at bounding box center [37, 81] width 24 height 5
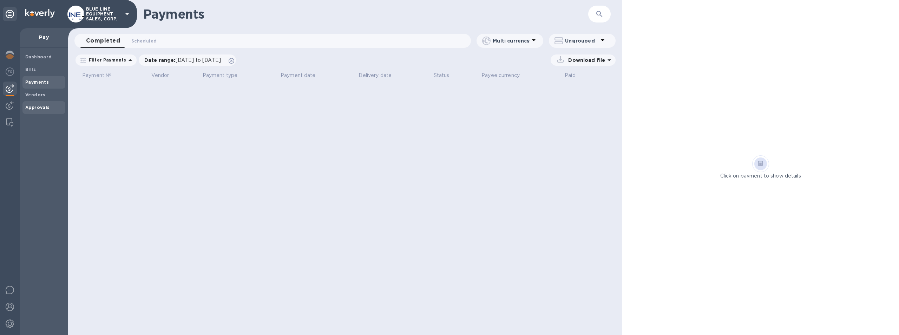
click at [34, 105] on b "Approvals" at bounding box center [37, 107] width 25 height 5
click at [38, 93] on b "Vendors" at bounding box center [35, 94] width 20 height 5
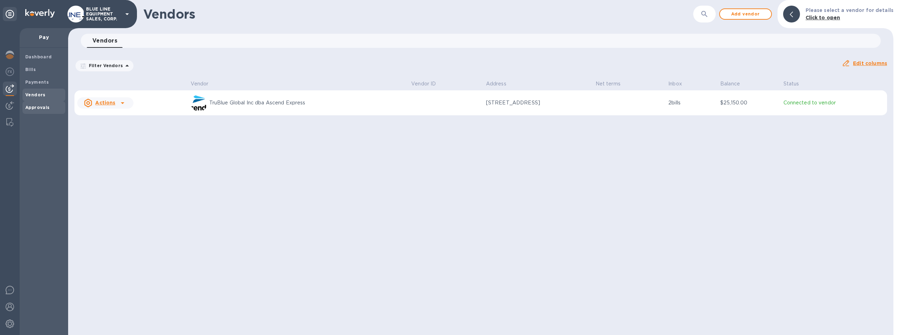
click at [37, 106] on b "Approvals" at bounding box center [37, 107] width 25 height 5
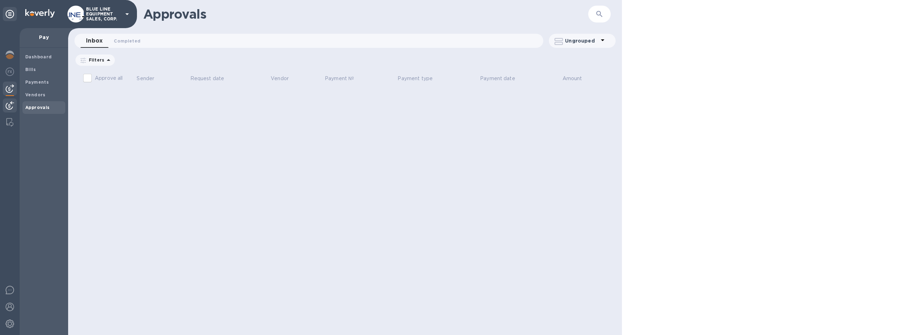
click at [8, 103] on div at bounding box center [10, 181] width 20 height 306
click at [9, 104] on img at bounding box center [10, 105] width 8 height 8
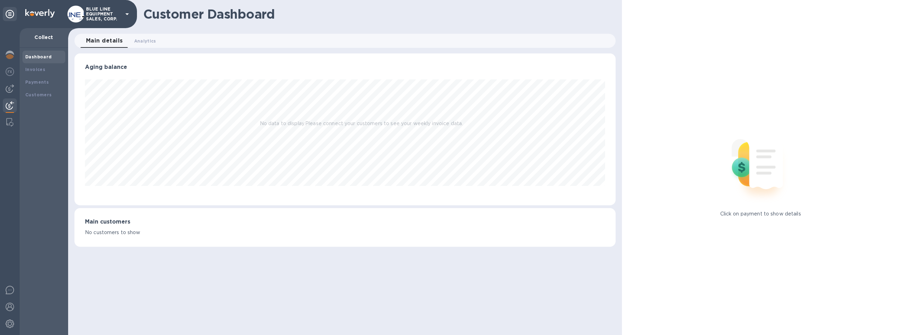
scroll to position [152, 541]
click at [12, 322] on img at bounding box center [10, 323] width 8 height 8
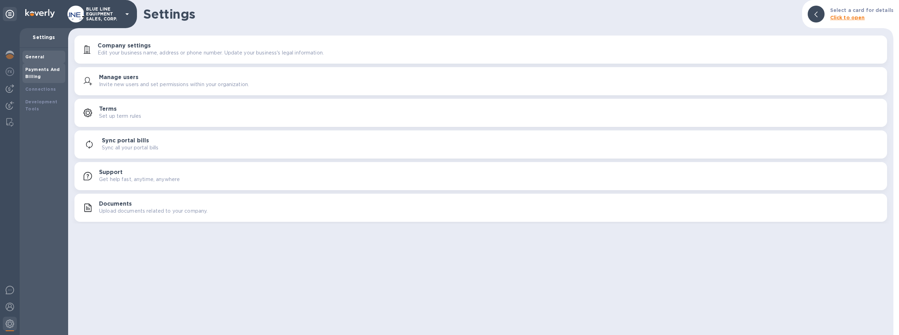
click at [40, 70] on b "Payments And Billing" at bounding box center [42, 73] width 35 height 12
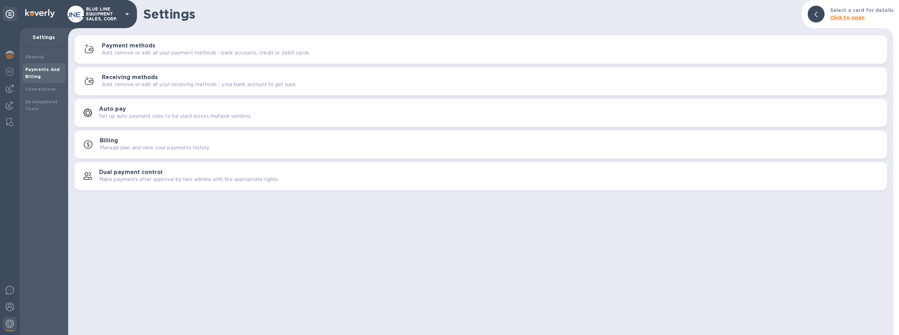
click at [144, 45] on h3 "Payment methods" at bounding box center [128, 45] width 53 height 7
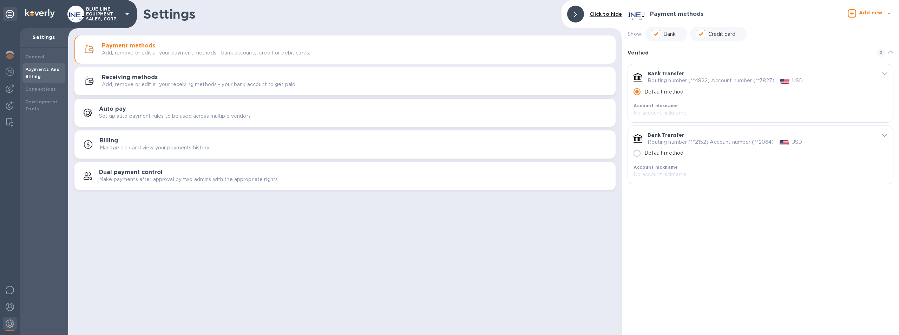
click at [674, 171] on p "No account nickname" at bounding box center [749, 174] width 232 height 7
click at [637, 153] on input "Default method" at bounding box center [636, 153] width 15 height 15
radio input "false"
click at [637, 153] on input "Default method" at bounding box center [636, 153] width 15 height 15
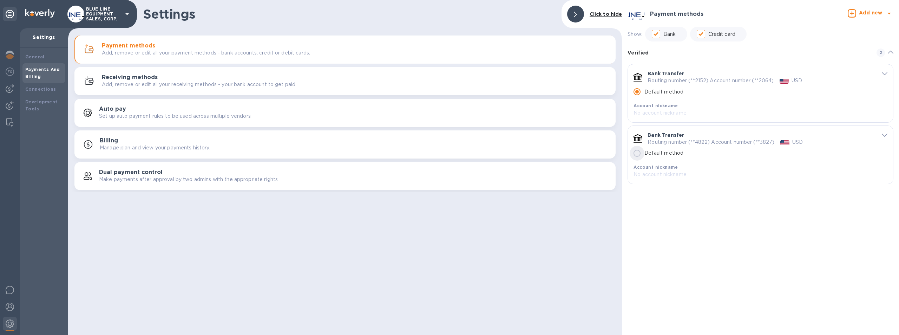
radio input "false"
click at [637, 153] on input "Default method" at bounding box center [636, 153] width 15 height 15
radio input "false"
radio input "true"
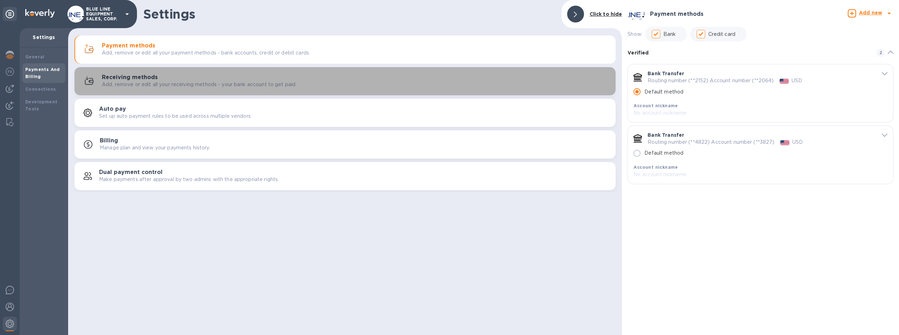
click at [154, 76] on h3 "Receiving methods" at bounding box center [130, 77] width 56 height 7
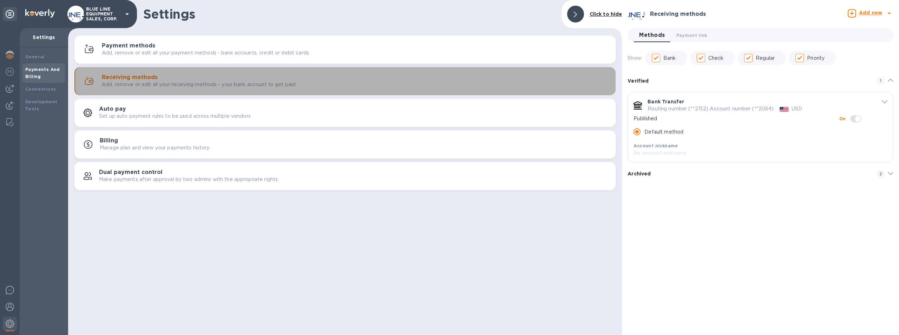
click at [164, 75] on div "Receiving methods Add, remove or edit all your receiving methods - your bank ac…" at bounding box center [356, 81] width 508 height 14
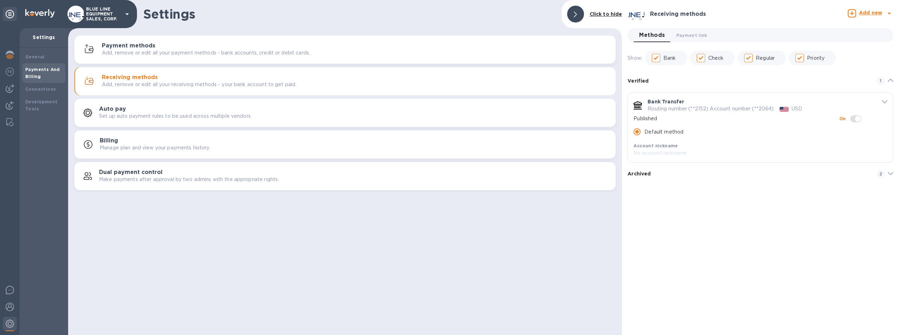
click at [641, 174] on b "Archived" at bounding box center [638, 174] width 23 height 6
click at [576, 223] on div "Settings Click to hide Payment methods Add, remove or edit all your payment met…" at bounding box center [345, 167] width 554 height 335
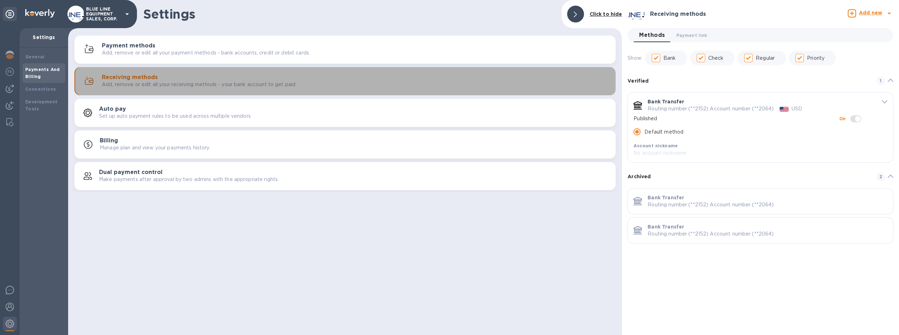
click at [148, 76] on h3 "Receiving methods" at bounding box center [130, 77] width 56 height 7
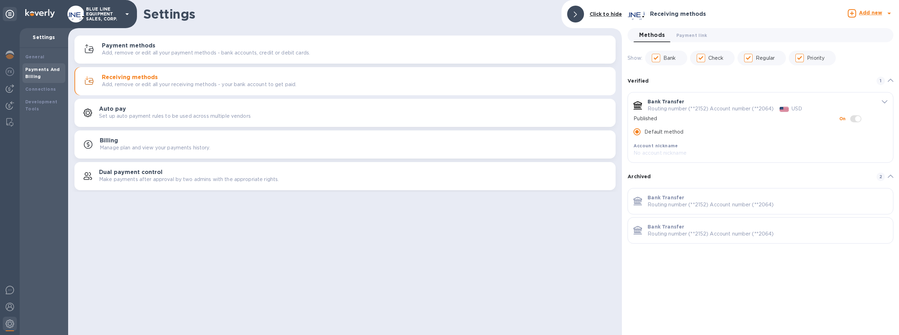
click at [637, 132] on input "Default method" at bounding box center [636, 131] width 15 height 15
click at [873, 11] on b "Add new" at bounding box center [870, 13] width 23 height 6
click at [855, 42] on b "Bank account" at bounding box center [851, 43] width 36 height 6
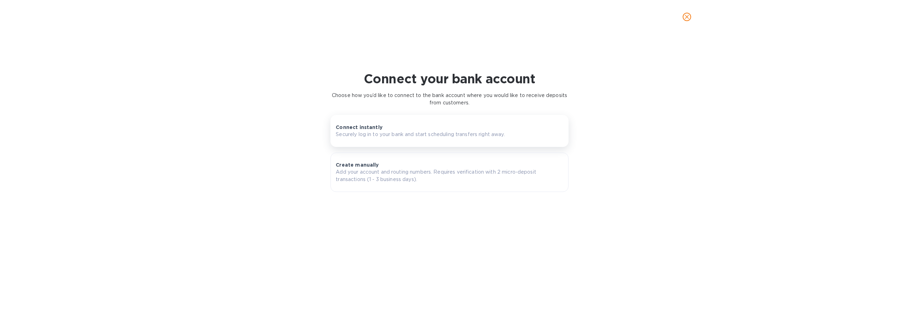
click at [409, 129] on div "Connect instantly Securely log in to your bank and start scheduling transfers r…" at bounding box center [449, 131] width 227 height 14
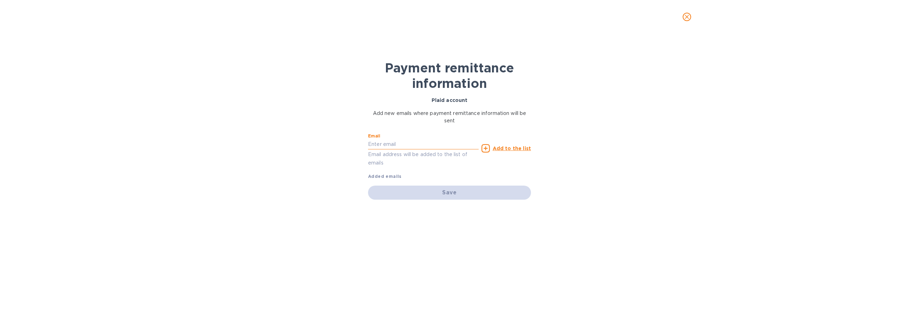
click at [389, 140] on input "text" at bounding box center [423, 144] width 111 height 11
click at [381, 144] on input "text" at bounding box center [423, 144] width 111 height 11
click at [539, 224] on div "Payment remittance information Plaid account Add new emails where payment remit…" at bounding box center [449, 184] width 899 height 301
click at [411, 155] on p "Email address will be added to the list of emails" at bounding box center [423, 158] width 111 height 16
click at [382, 160] on p "Email address will be added to the list of emails" at bounding box center [423, 158] width 111 height 16
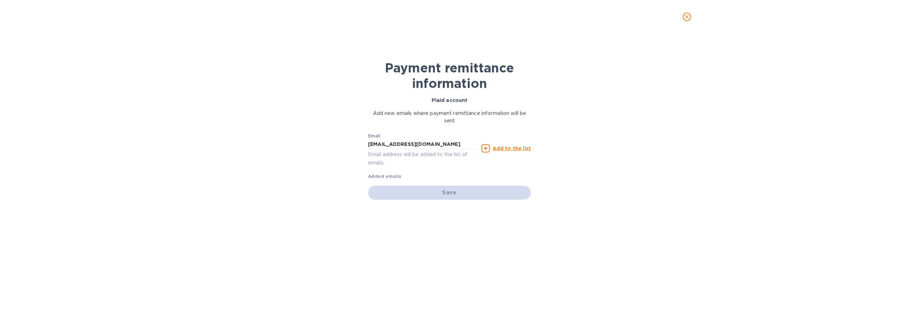
click at [381, 162] on p "Email address will be added to the list of emails" at bounding box center [423, 158] width 111 height 16
click at [391, 178] on b "Added emails" at bounding box center [385, 175] width 34 height 5
click at [397, 160] on p "Email address will be added to the list of emails" at bounding box center [423, 158] width 111 height 16
click at [401, 153] on p "Email address will be added to the list of emails" at bounding box center [423, 158] width 111 height 16
click at [454, 145] on input "[EMAIL_ADDRESS][DOMAIN_NAME]" at bounding box center [423, 144] width 111 height 11
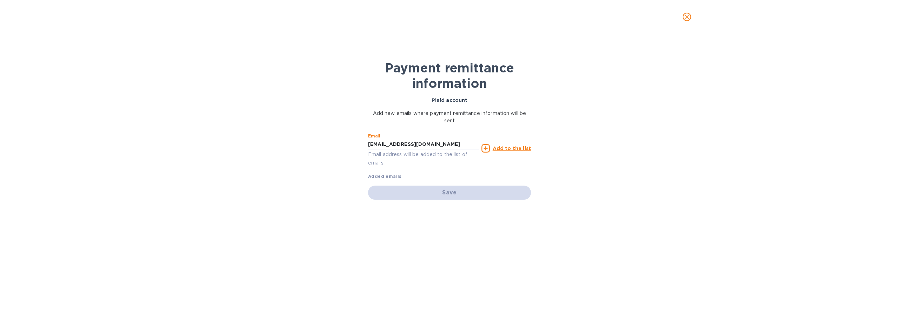
type input "[EMAIL_ADDRESS][DOMAIN_NAME]"
click at [444, 167] on div "Email cmendez@bluelinecontainers.com Email address will be added to the list of…" at bounding box center [423, 148] width 113 height 40
click at [389, 176] on b "Added emails" at bounding box center [385, 175] width 34 height 5
drag, startPoint x: 389, startPoint y: 176, endPoint x: 413, endPoint y: 186, distance: 25.8
click at [389, 176] on b "Added emails" at bounding box center [385, 175] width 34 height 5
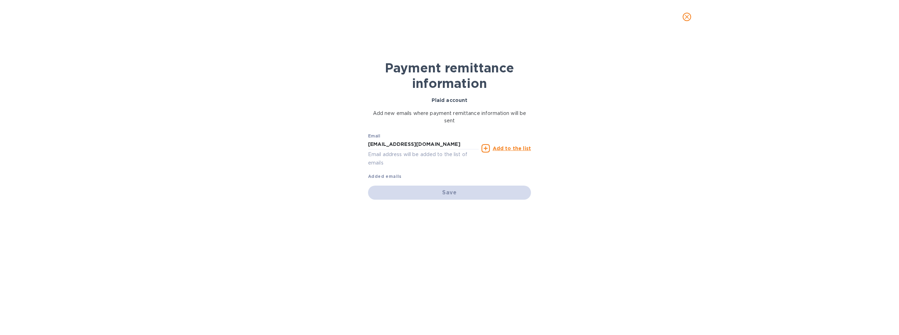
click at [444, 193] on div "Save" at bounding box center [449, 192] width 163 height 14
click at [447, 192] on div "Save" at bounding box center [449, 192] width 163 height 14
click at [507, 146] on u "Add to the list" at bounding box center [512, 148] width 38 height 6
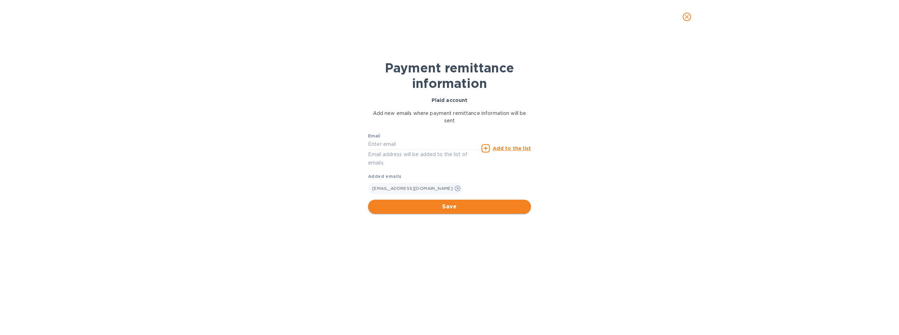
click at [449, 205] on span "Save" at bounding box center [450, 206] width 152 height 8
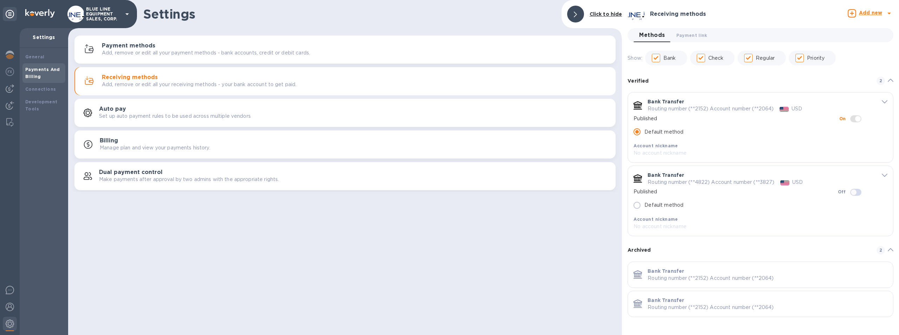
click at [639, 205] on input "Default method" at bounding box center [636, 205] width 15 height 15
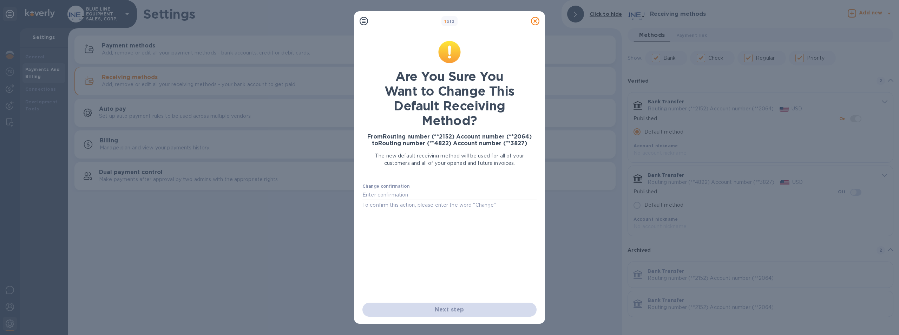
click at [398, 194] on input "text" at bounding box center [449, 194] width 174 height 11
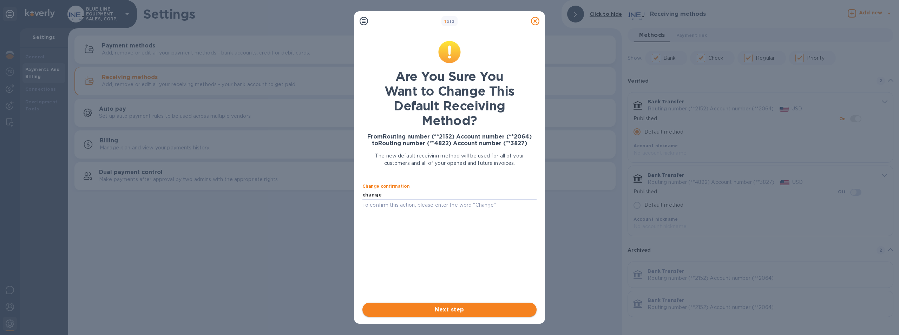
type input "change"
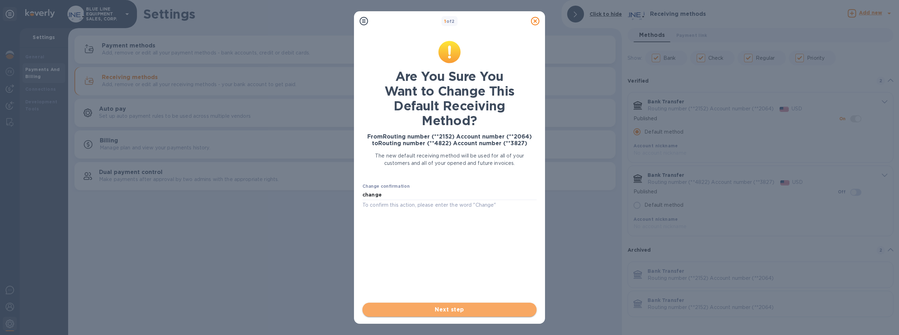
click at [449, 309] on span "Next step" at bounding box center [449, 309] width 163 height 8
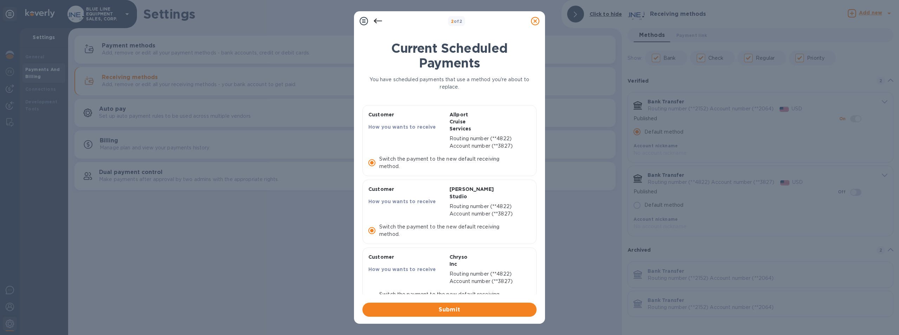
scroll to position [1123, 0]
click at [454, 308] on span "Submit" at bounding box center [449, 309] width 163 height 8
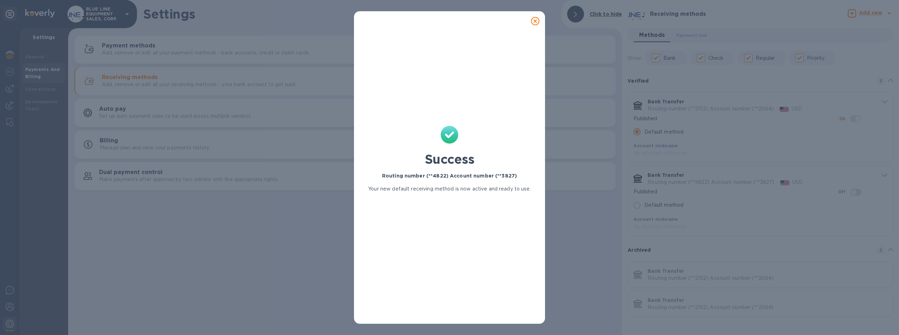
radio input "false"
checkbox input "true"
radio input "true"
click at [535, 19] on icon at bounding box center [535, 21] width 8 height 8
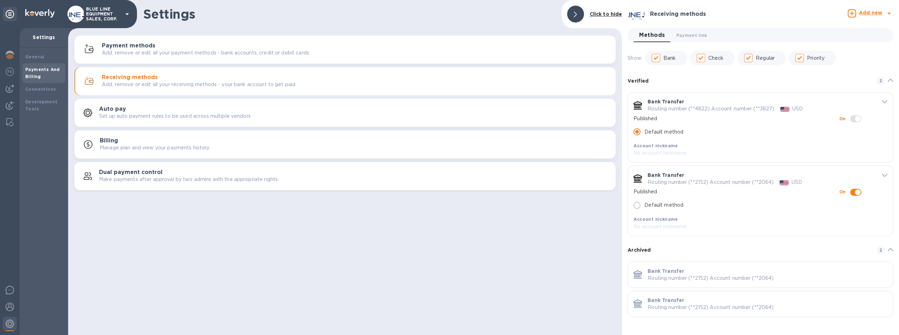
click at [665, 153] on p "No account nickname" at bounding box center [749, 152] width 232 height 7
click at [667, 145] on b "Account nickname" at bounding box center [655, 145] width 44 height 5
click at [666, 151] on p "No account nickname" at bounding box center [749, 152] width 232 height 7
click at [856, 192] on input "default-method" at bounding box center [858, 192] width 36 height 12
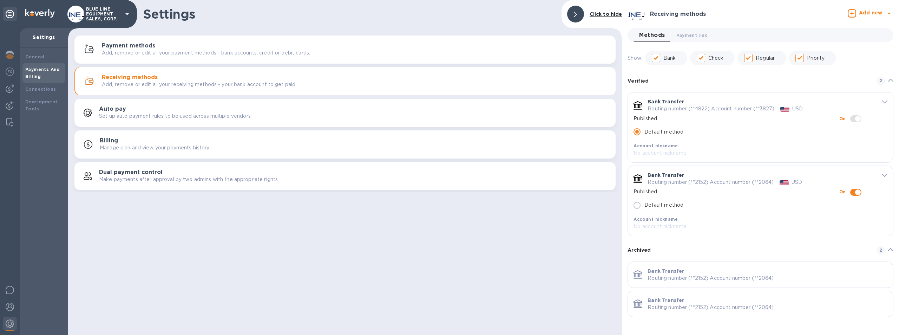
checkbox input "false"
drag, startPoint x: 302, startPoint y: 226, endPoint x: 274, endPoint y: 208, distance: 33.7
click at [301, 226] on div "Settings Click to hide Payment methods Add, remove or edit all your payment met…" at bounding box center [345, 167] width 554 height 335
click at [130, 44] on h3 "Payment methods" at bounding box center [128, 45] width 53 height 7
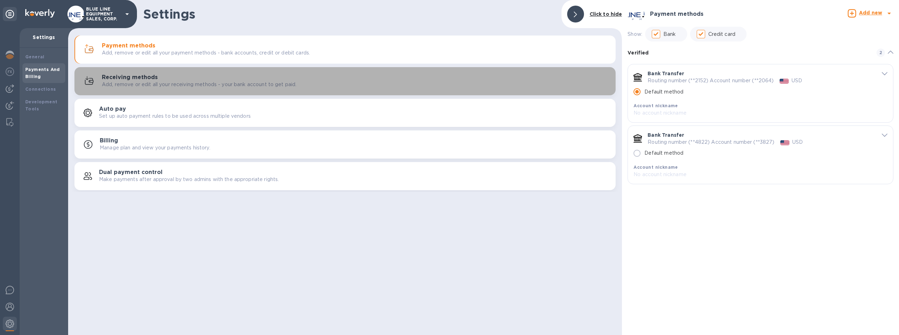
click at [143, 78] on h3 "Receiving methods" at bounding box center [130, 77] width 56 height 7
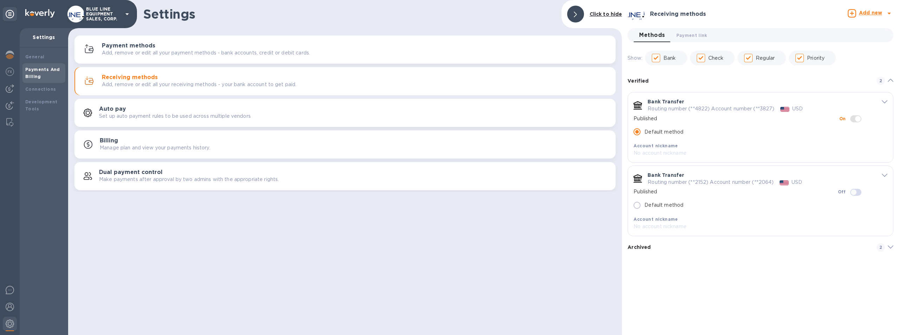
click at [177, 48] on div "Payment methods Add, remove or edit all your payment methods - bank accounts, c…" at bounding box center [356, 49] width 508 height 14
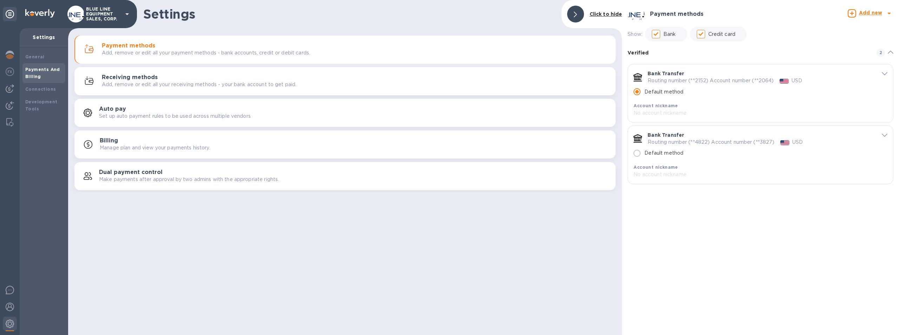
click at [639, 152] on input "Default method" at bounding box center [636, 153] width 15 height 15
radio input "false"
radio input "true"
click at [144, 77] on h3 "Receiving methods" at bounding box center [130, 77] width 56 height 7
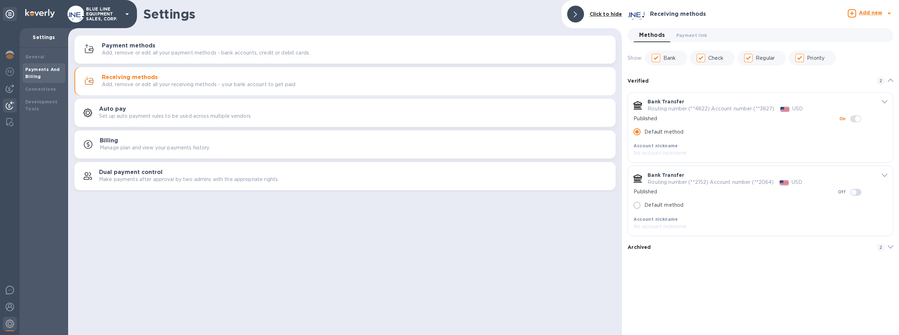
click at [8, 104] on img at bounding box center [10, 105] width 8 height 8
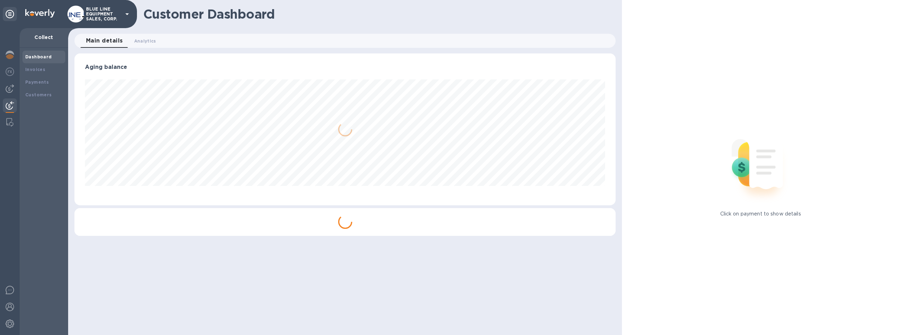
scroll to position [152, 541]
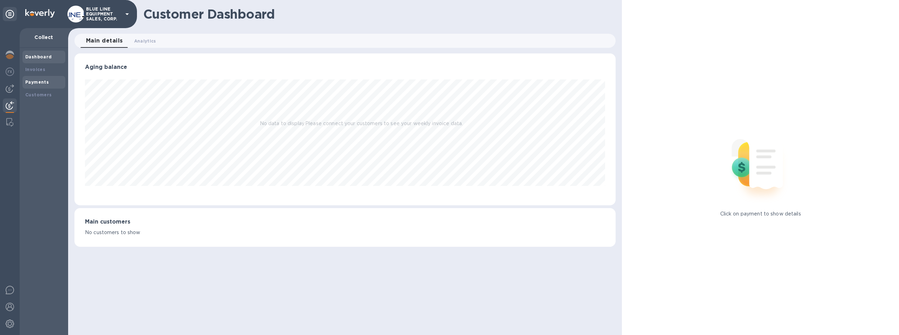
click at [36, 80] on b "Payments" at bounding box center [37, 81] width 24 height 5
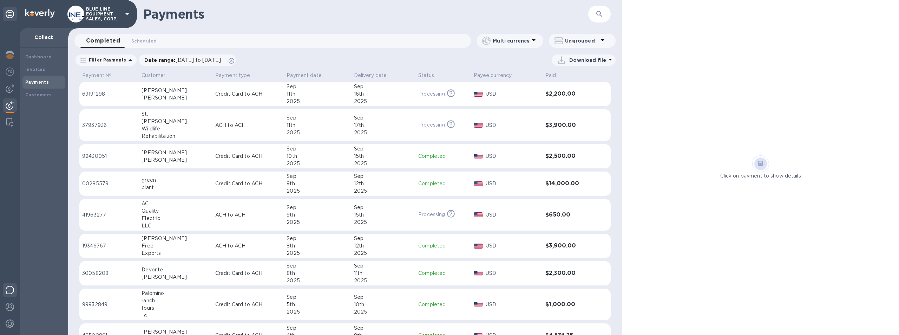
click at [9, 286] on img at bounding box center [10, 289] width 8 height 8
click at [14, 245] on div at bounding box center [10, 181] width 20 height 306
click at [10, 321] on img at bounding box center [10, 323] width 8 height 8
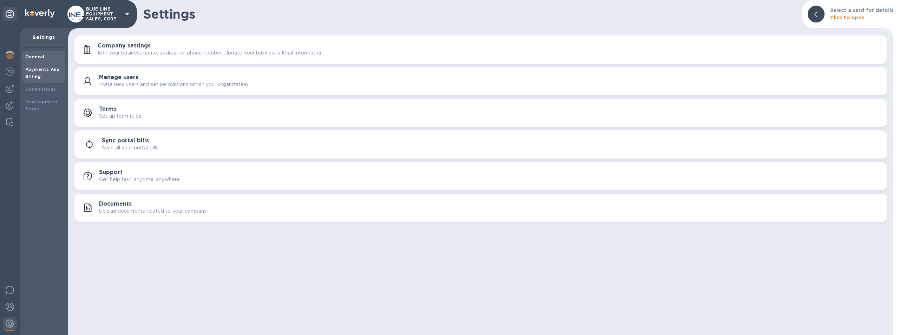
click at [33, 72] on div "Payments And Billing" at bounding box center [43, 73] width 37 height 14
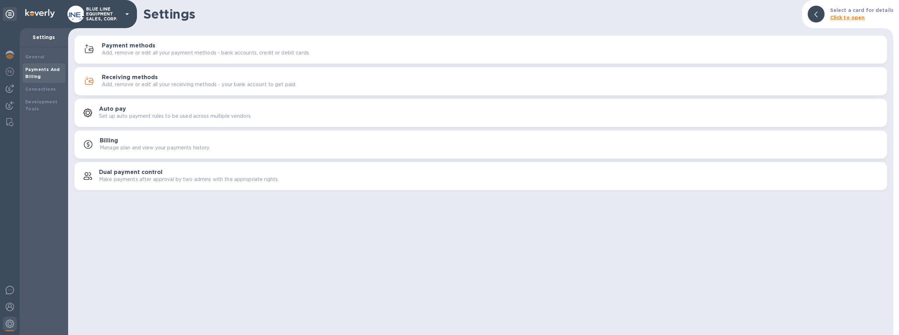
click at [163, 79] on div "Receiving methods Add, remove or edit all your receiving methods - your bank ac…" at bounding box center [491, 81] width 779 height 14
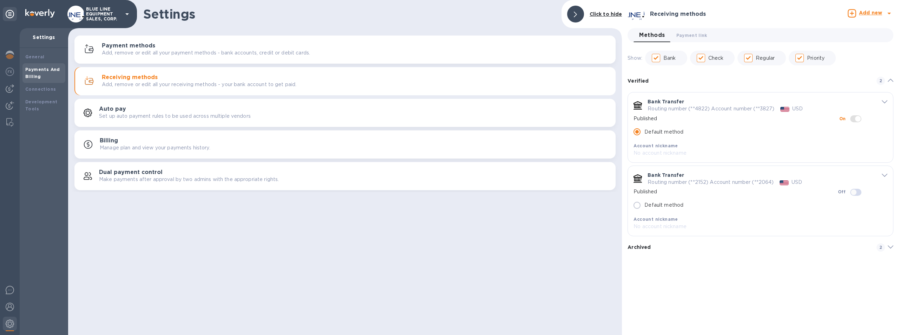
click at [137, 45] on h3 "Payment methods" at bounding box center [128, 45] width 53 height 7
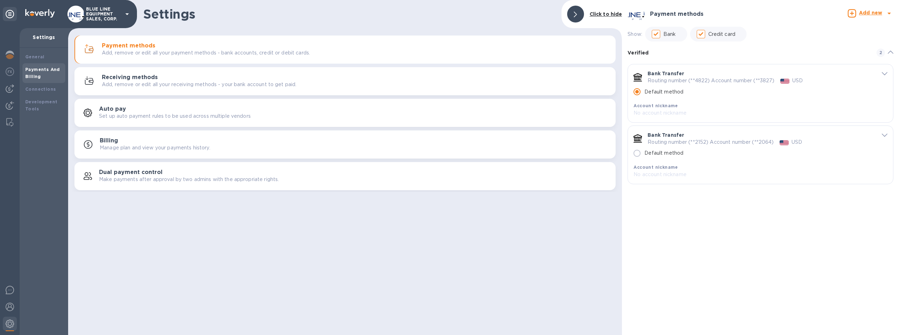
click at [659, 173] on p "No account nickname" at bounding box center [749, 174] width 232 height 7
click at [178, 77] on div "Receiving methods Add, remove or edit all your receiving methods - your bank ac…" at bounding box center [356, 81] width 508 height 14
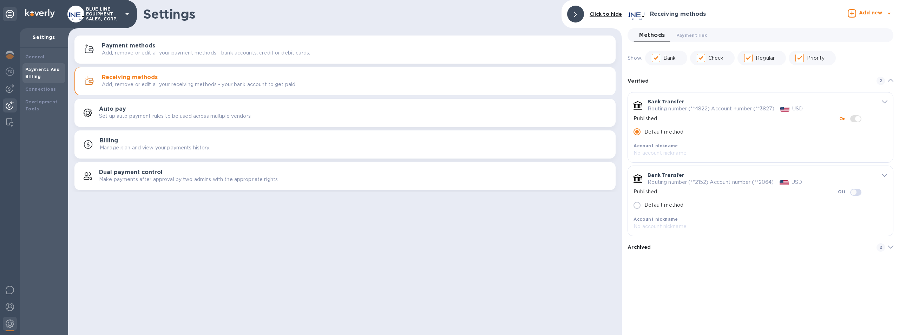
click at [10, 102] on img at bounding box center [10, 105] width 8 height 8
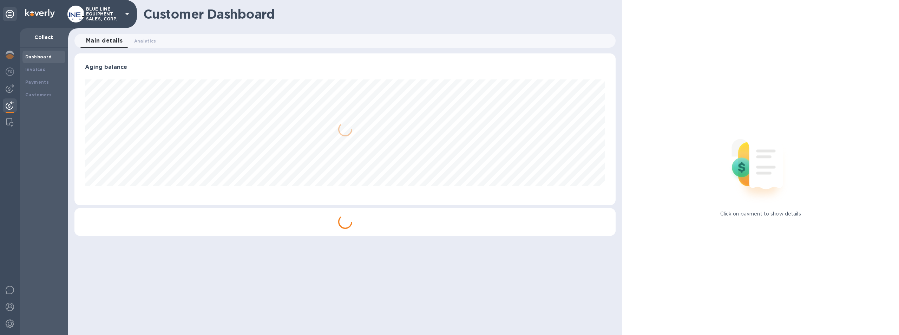
scroll to position [152, 541]
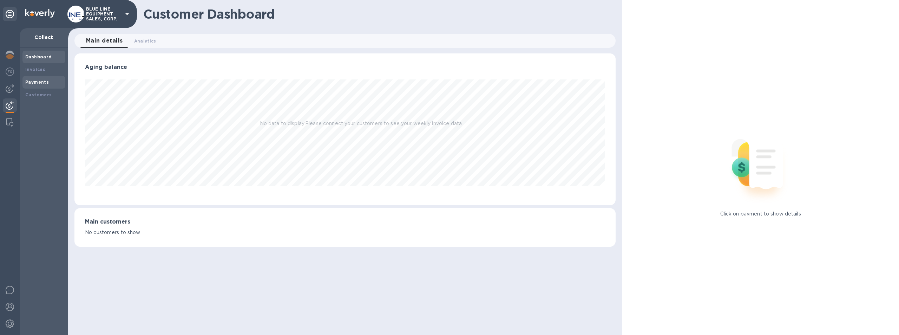
click at [34, 80] on b "Payments" at bounding box center [37, 81] width 24 height 5
